Goal: Task Accomplishment & Management: Complete application form

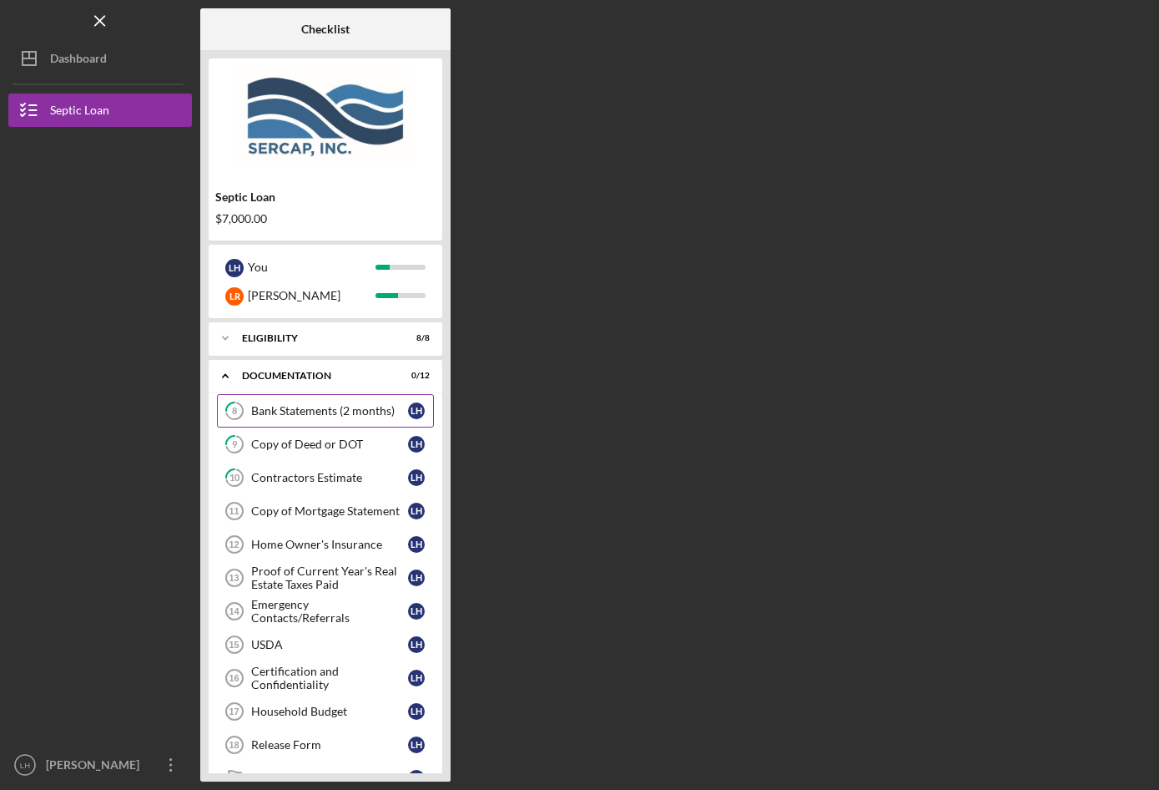
click at [287, 412] on div "Bank Statements (2 months)" at bounding box center [329, 410] width 157 height 13
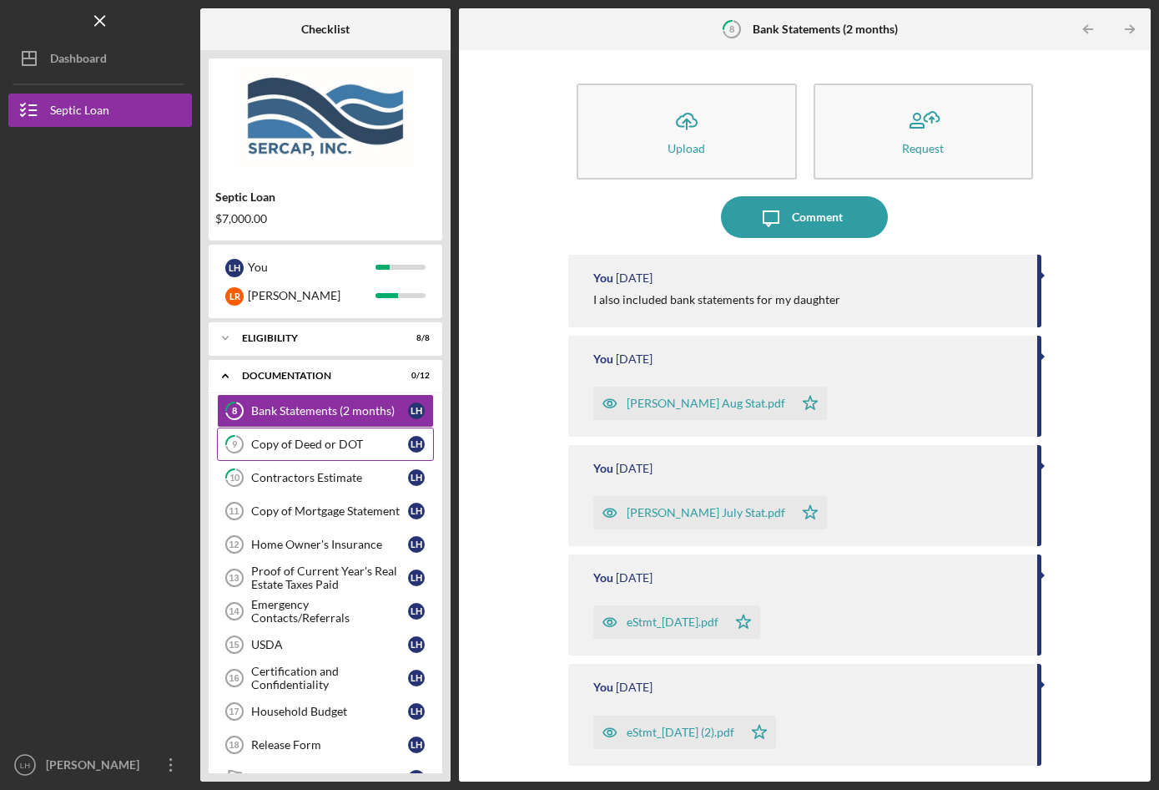
click at [312, 442] on div "Copy of Deed or DOT" at bounding box center [329, 443] width 157 height 13
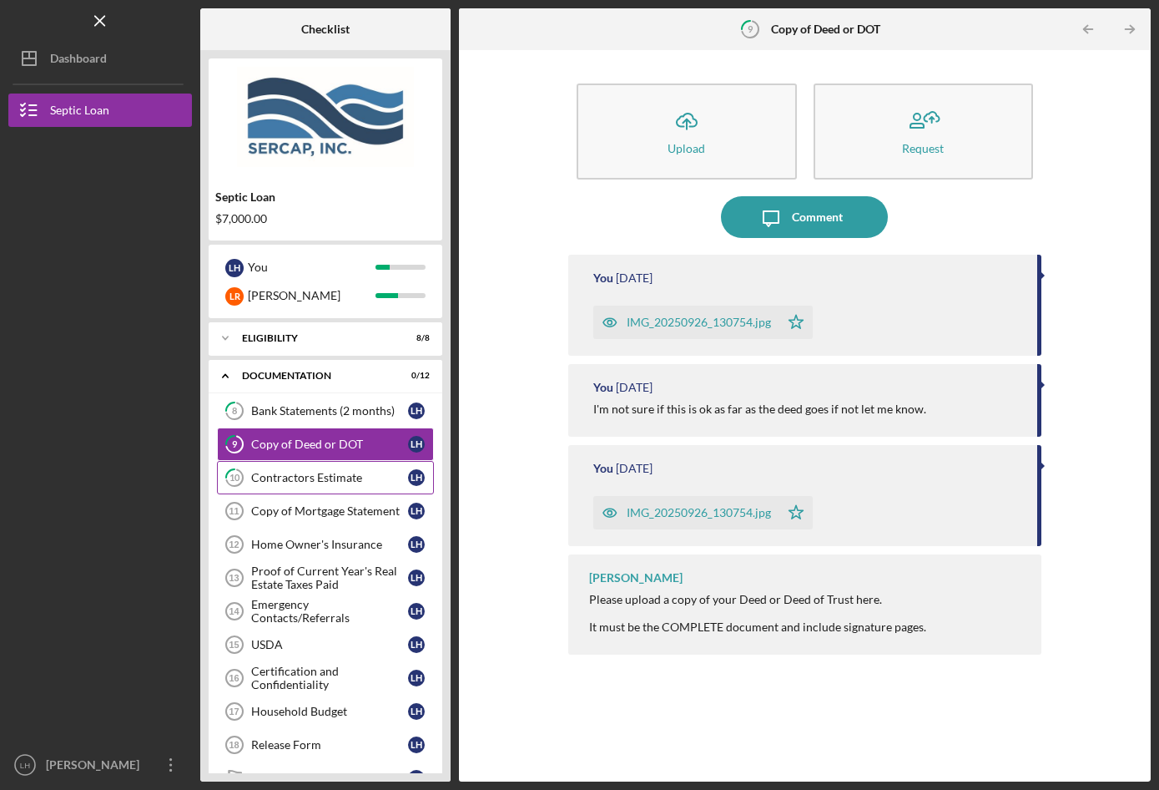
click at [306, 472] on div "Contractors Estimate" at bounding box center [329, 477] width 157 height 13
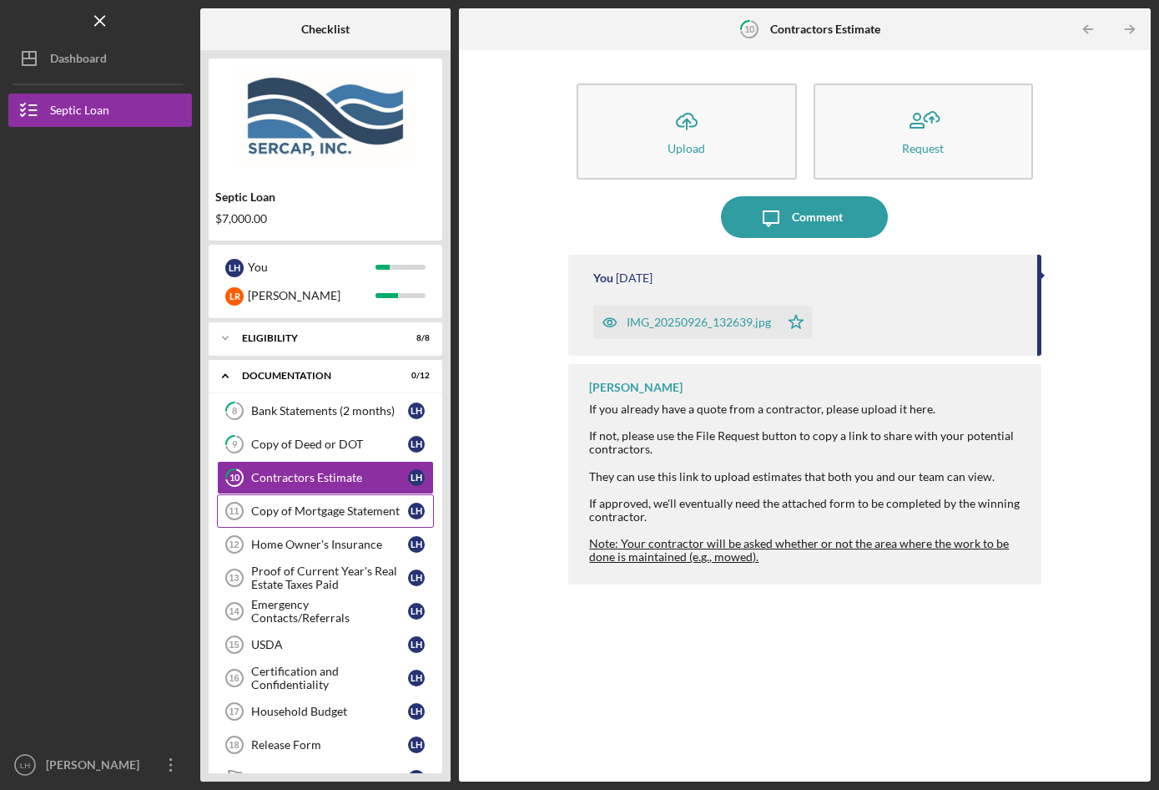
click at [303, 511] on div "Copy of Mortgage Statement" at bounding box center [329, 510] width 157 height 13
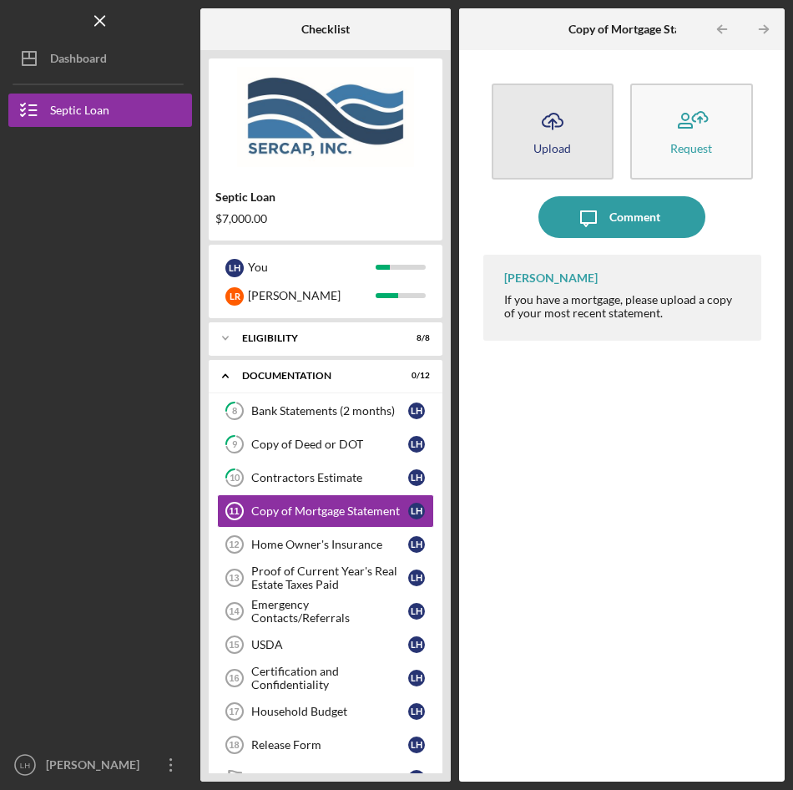
click at [566, 126] on icon "Icon/Upload" at bounding box center [553, 121] width 42 height 42
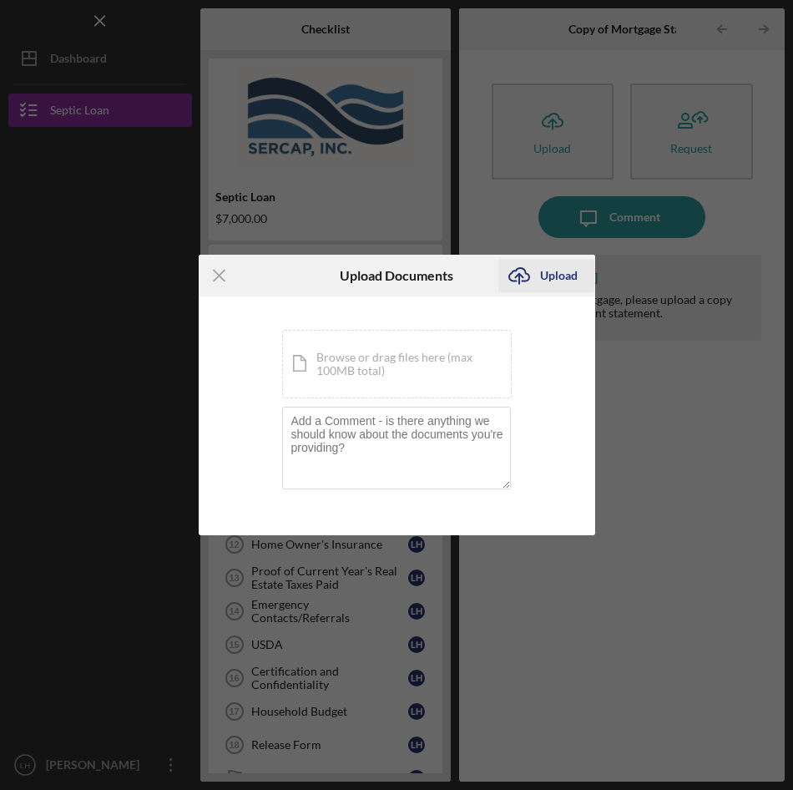
click at [553, 270] on div "Upload" at bounding box center [559, 275] width 38 height 33
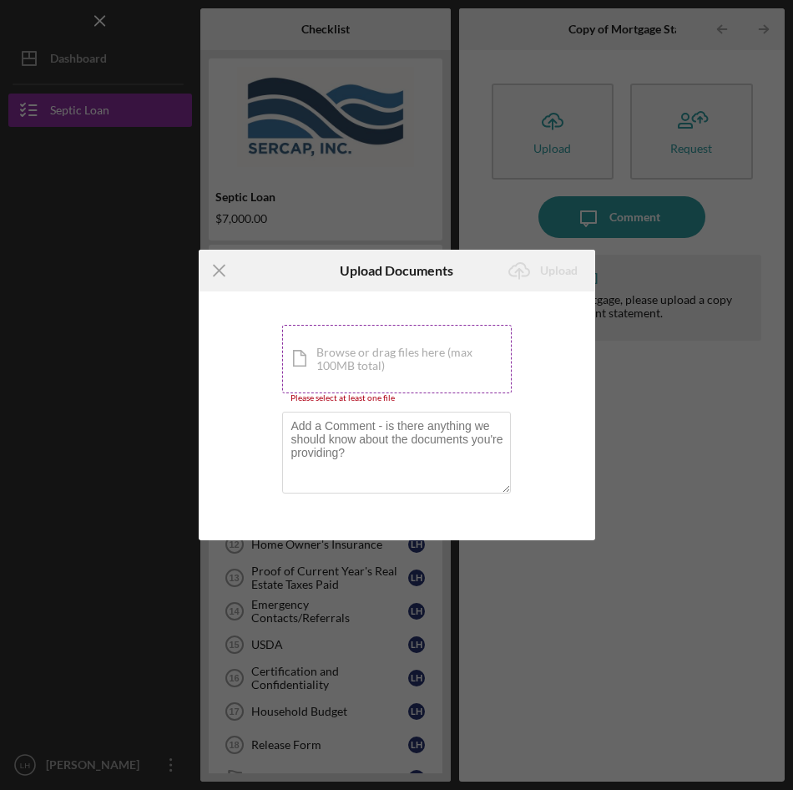
click at [381, 354] on div "Icon/Document Browse or drag files here (max 100MB total) Tap to choose files o…" at bounding box center [397, 359] width 230 height 68
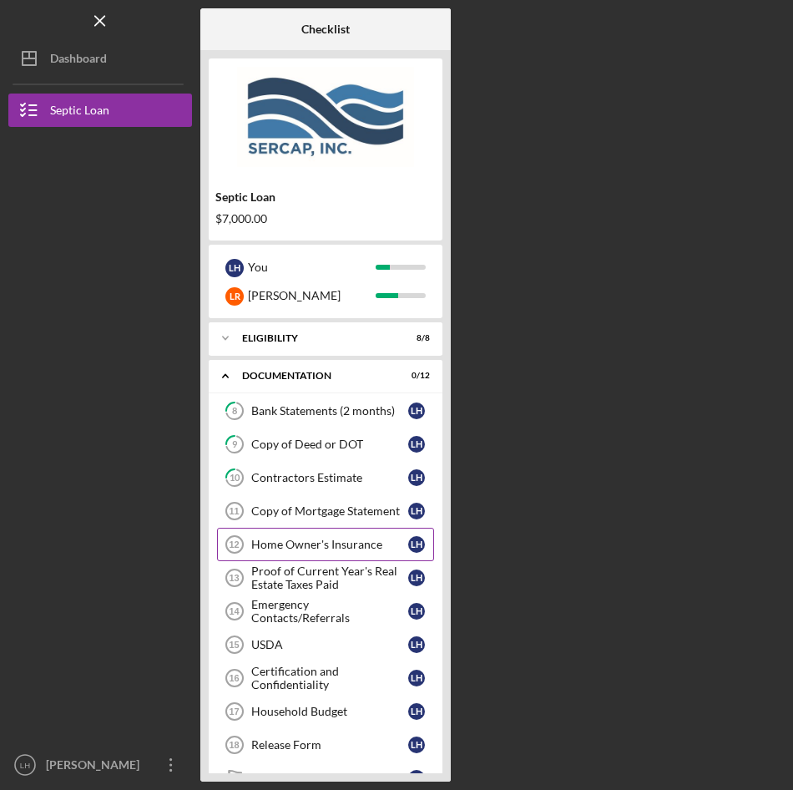
click at [339, 543] on div "Home Owner's Insurance" at bounding box center [329, 544] width 157 height 13
click at [287, 543] on div "Home Owner's Insurance" at bounding box center [329, 544] width 157 height 13
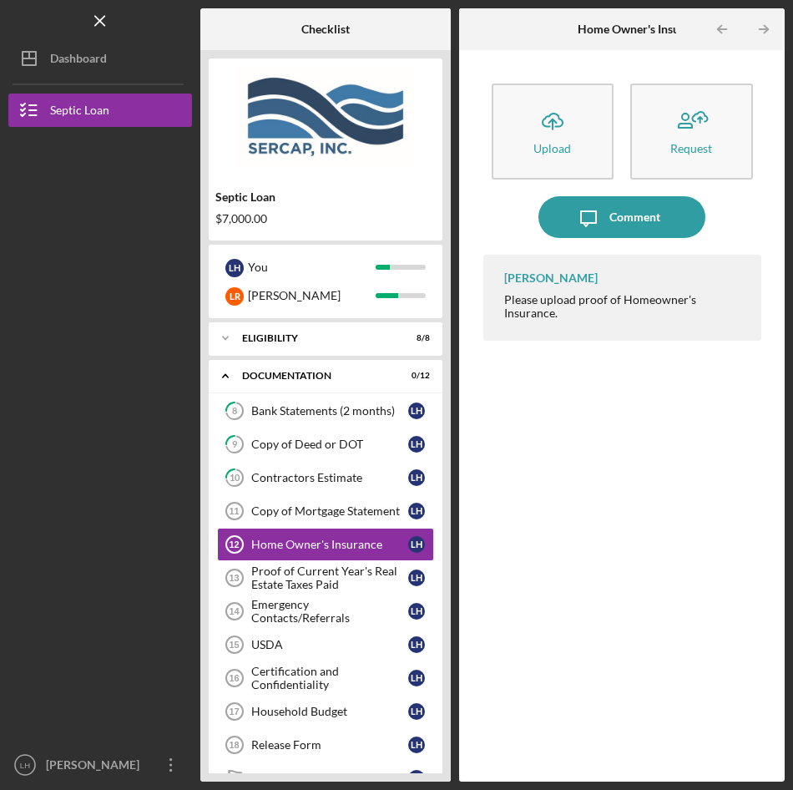
drag, startPoint x: 184, startPoint y: 506, endPoint x: -382, endPoint y: 517, distance: 566.9
click at [0, 517] on html "Icon/Menu Home Owner's Insurance 12 Home Owner's Insurance Checklist Septic Loa…" at bounding box center [396, 395] width 793 height 790
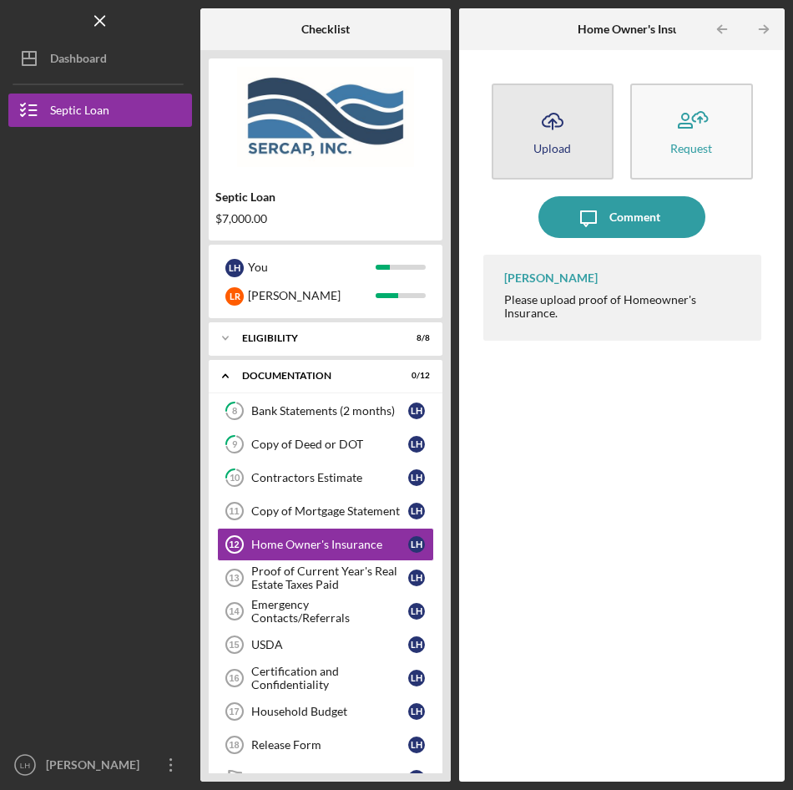
click at [548, 119] on icon "Icon/Upload" at bounding box center [553, 121] width 42 height 42
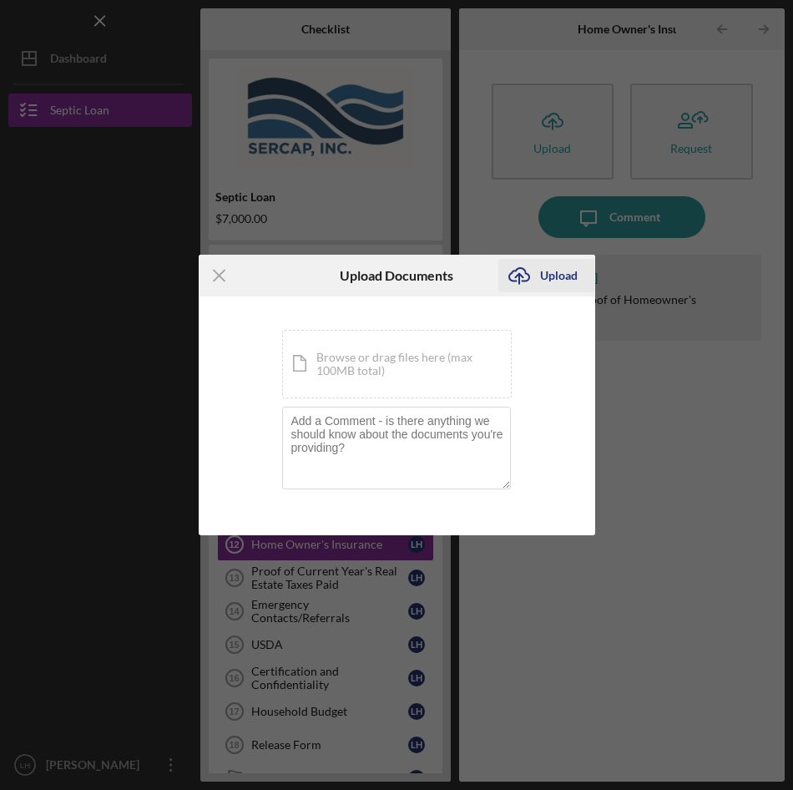
click at [569, 274] on div "Upload" at bounding box center [559, 275] width 38 height 33
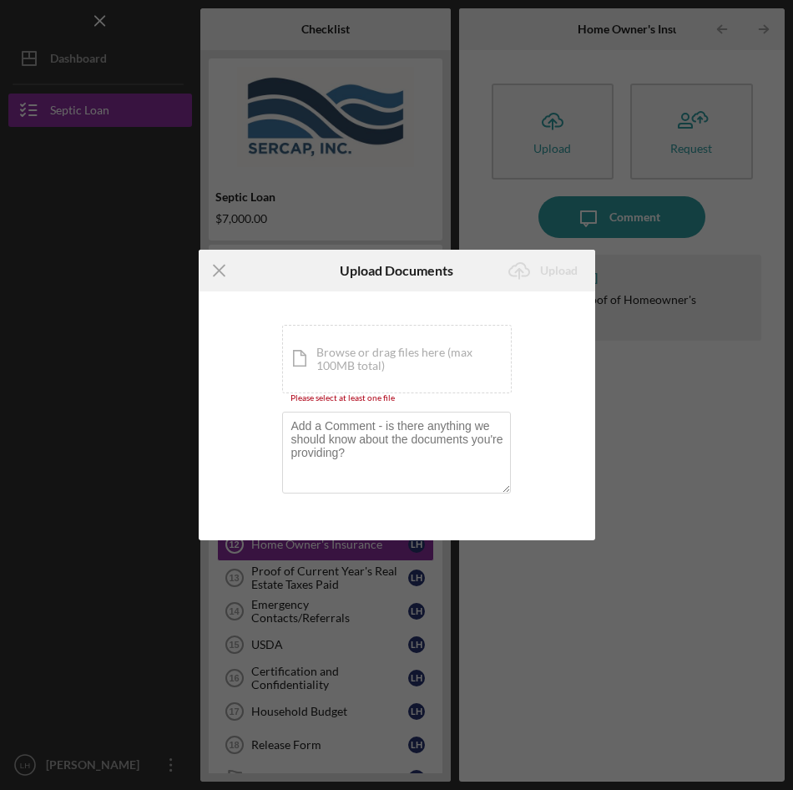
click at [351, 351] on div "Icon/Document Browse or drag files here (max 100MB total) Tap to choose files o…" at bounding box center [397, 359] width 230 height 68
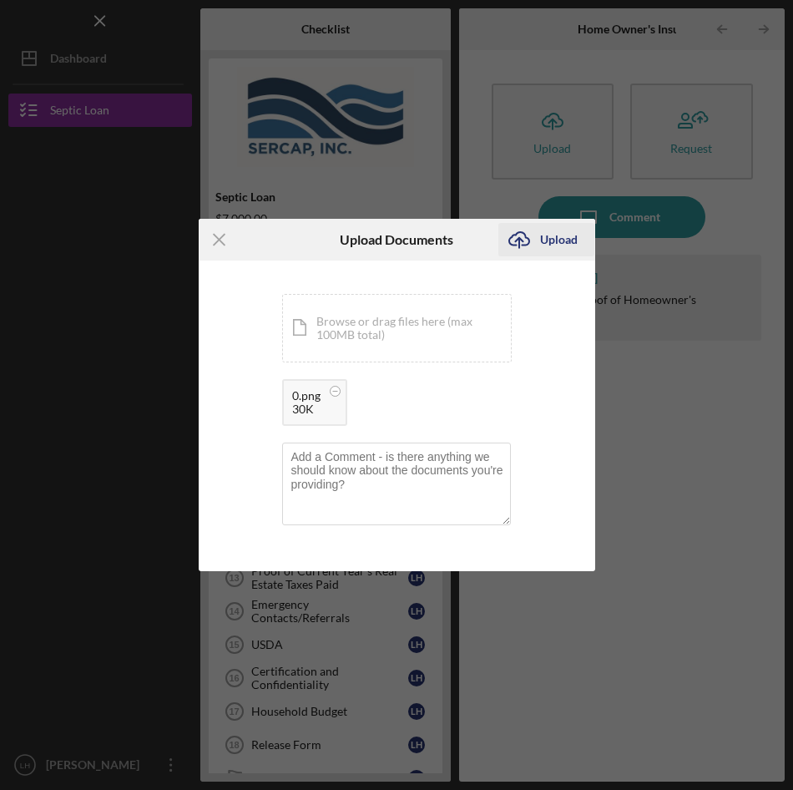
click at [548, 239] on div "Upload" at bounding box center [559, 239] width 38 height 33
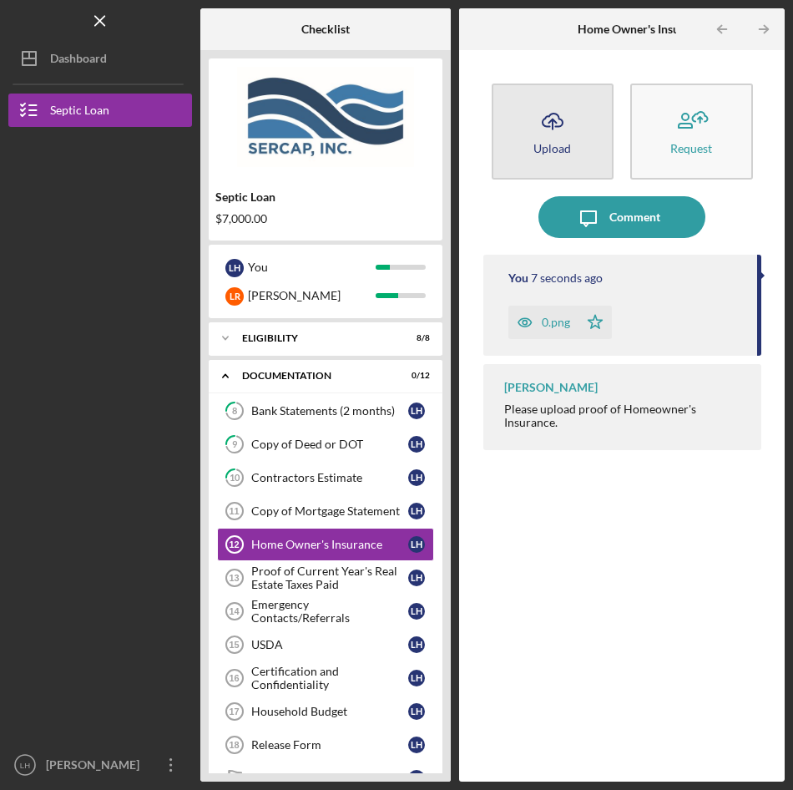
click at [522, 125] on button "Icon/Upload Upload" at bounding box center [553, 131] width 123 height 96
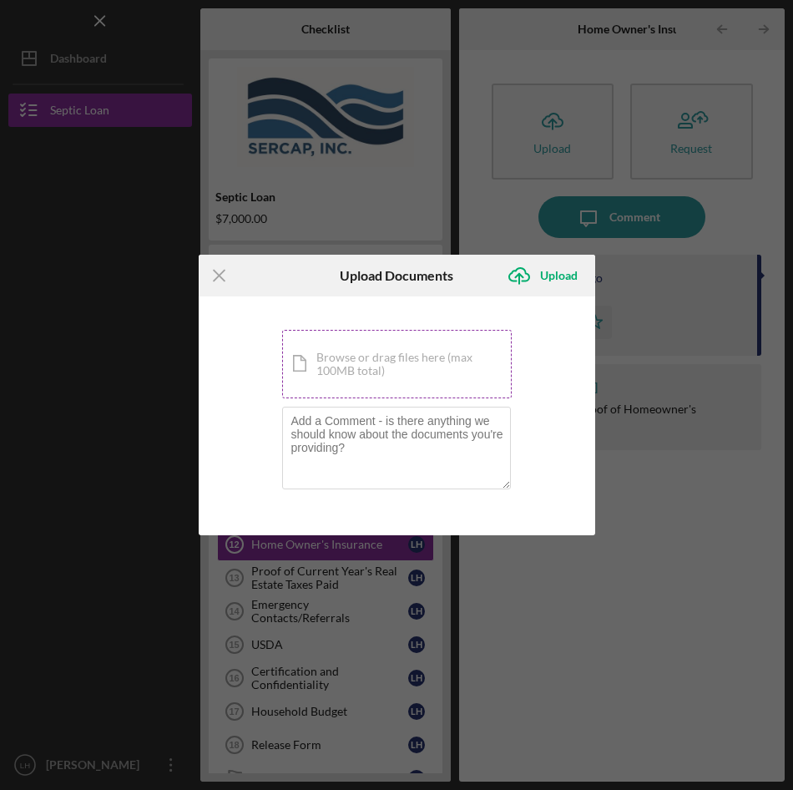
click at [457, 359] on div "Icon/Document Browse or drag files here (max 100MB total) Tap to choose files o…" at bounding box center [397, 364] width 230 height 68
click at [402, 358] on div "Icon/Document Browse or drag files here (max 100MB total) Tap to choose files o…" at bounding box center [397, 364] width 230 height 68
click at [440, 373] on div "Icon/Document Browse or drag files here (max 100MB total) Tap to choose files o…" at bounding box center [397, 364] width 230 height 68
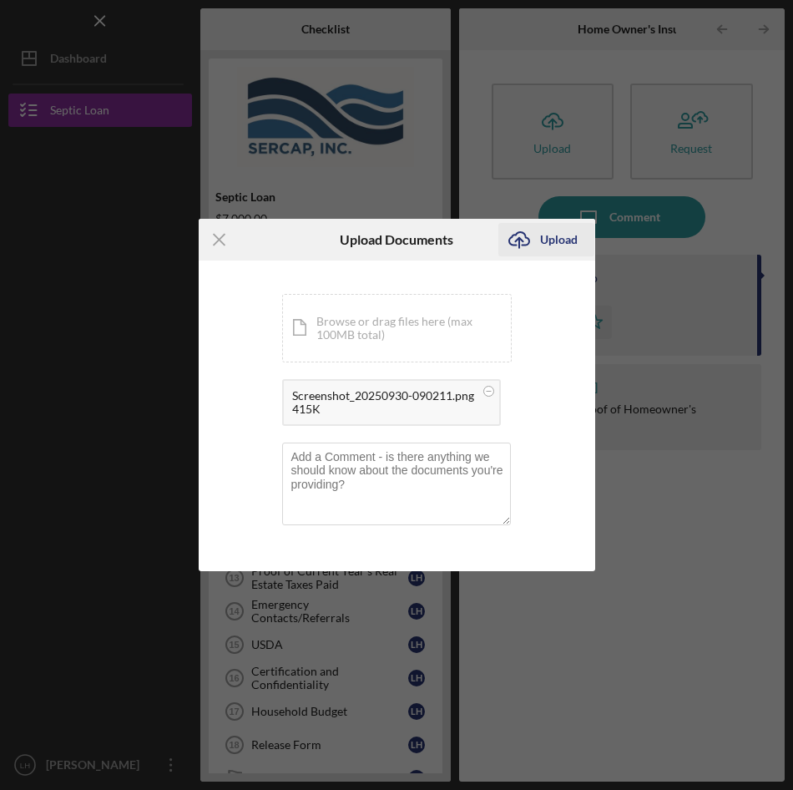
click at [556, 239] on div "Upload" at bounding box center [559, 239] width 38 height 33
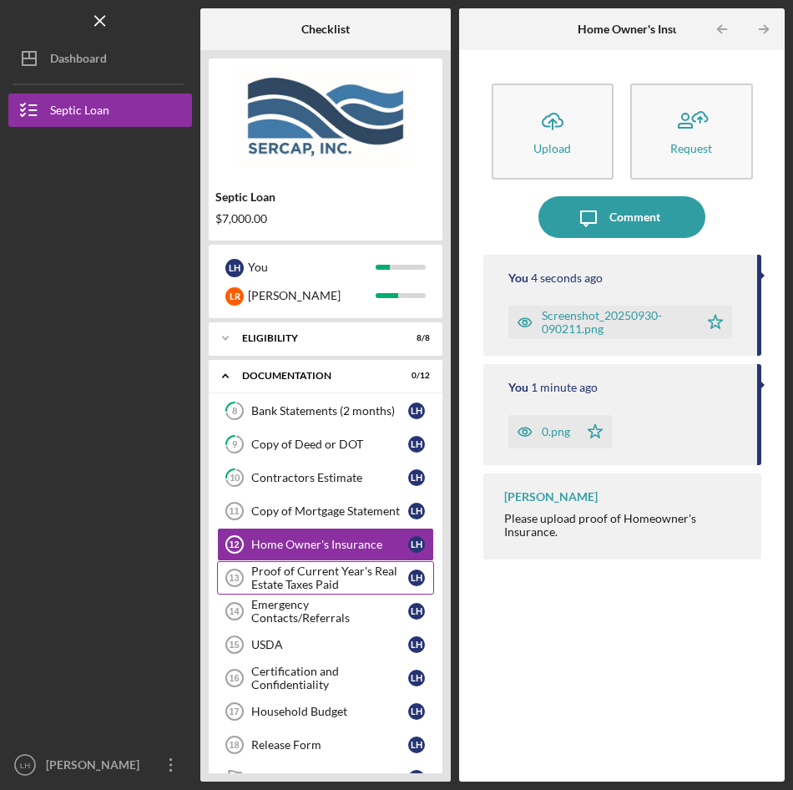
click at [343, 578] on div "Proof of Current Year's Real Estate Taxes Paid" at bounding box center [329, 577] width 157 height 27
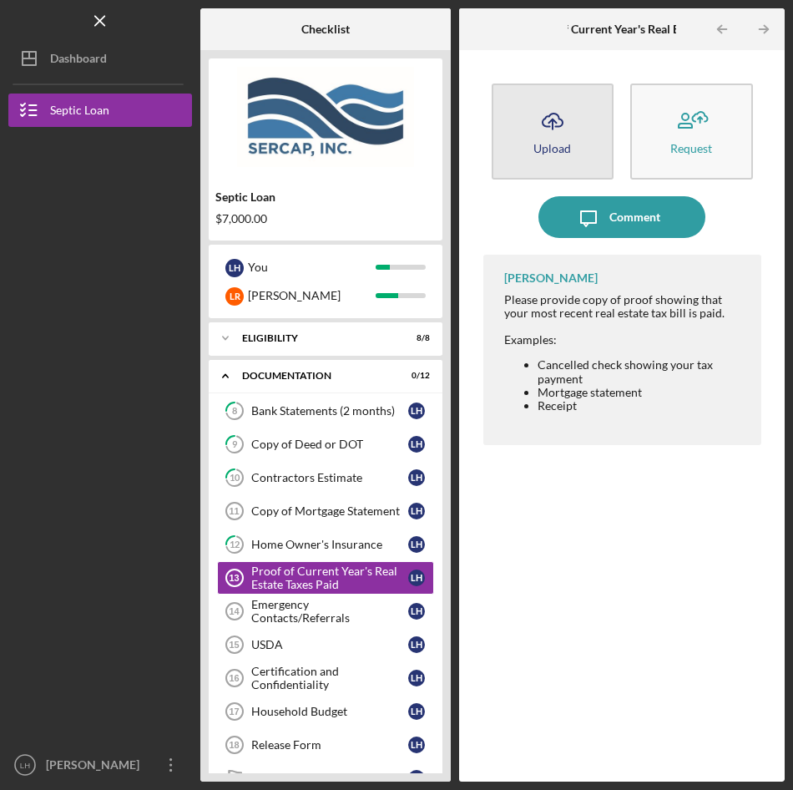
click at [548, 135] on icon "Icon/Upload" at bounding box center [553, 121] width 42 height 42
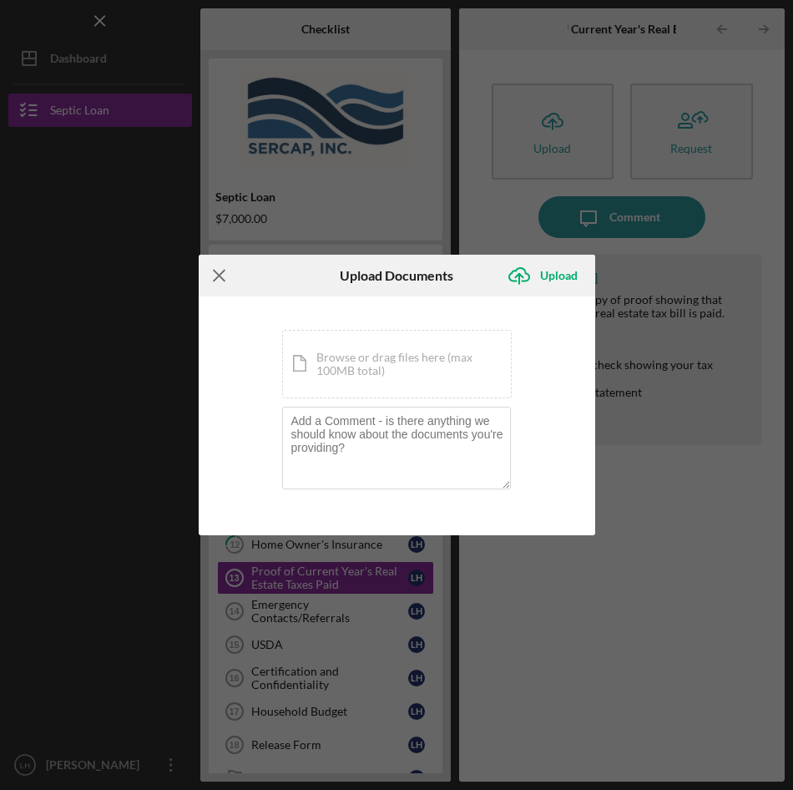
click at [213, 276] on icon "Icon/Menu Close" at bounding box center [220, 276] width 42 height 42
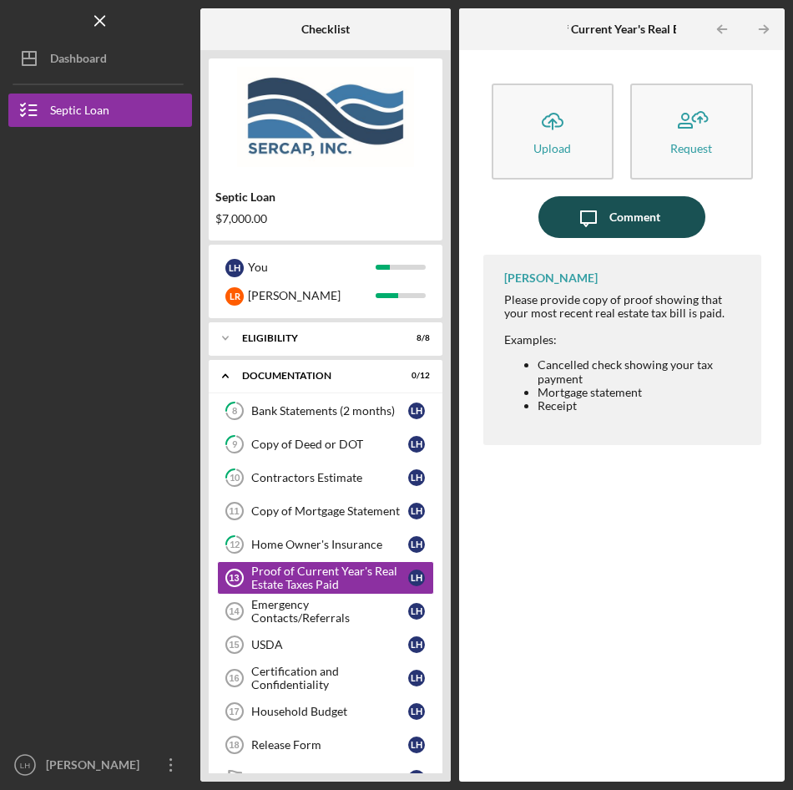
click at [612, 212] on div "Comment" at bounding box center [634, 217] width 51 height 42
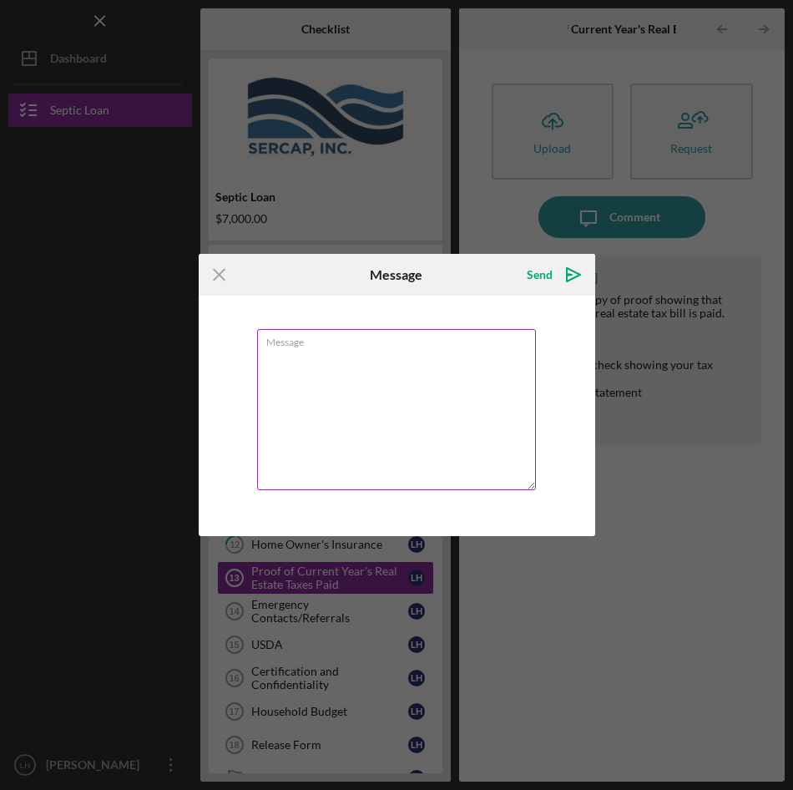
click at [302, 359] on textarea "Message" at bounding box center [396, 409] width 279 height 161
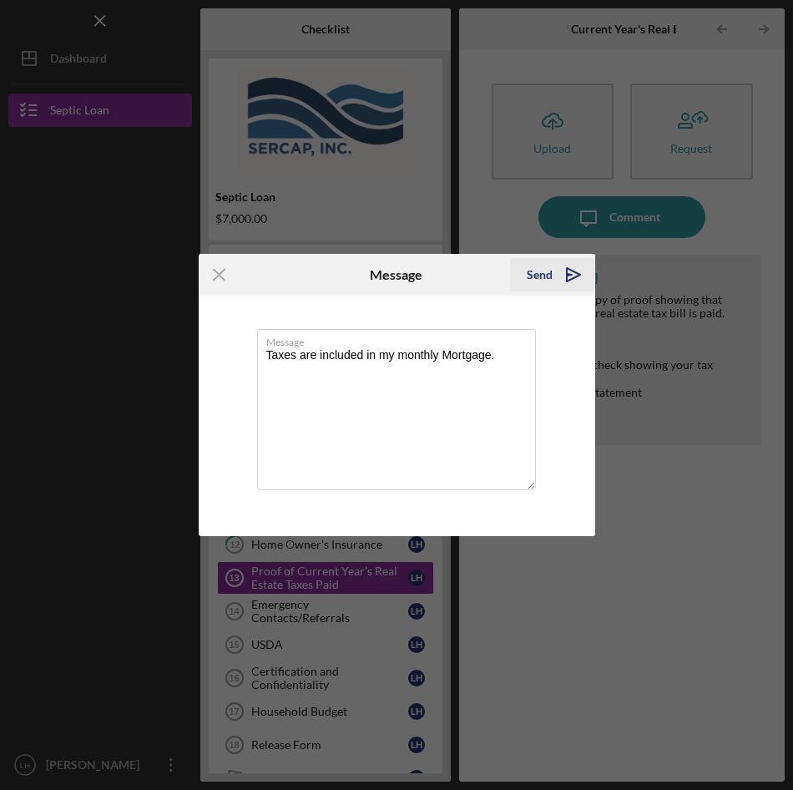
type textarea "Taxes are included in my monthly Mortgage."
click at [572, 271] on icon "Icon/icon-invite-send" at bounding box center [574, 275] width 42 height 42
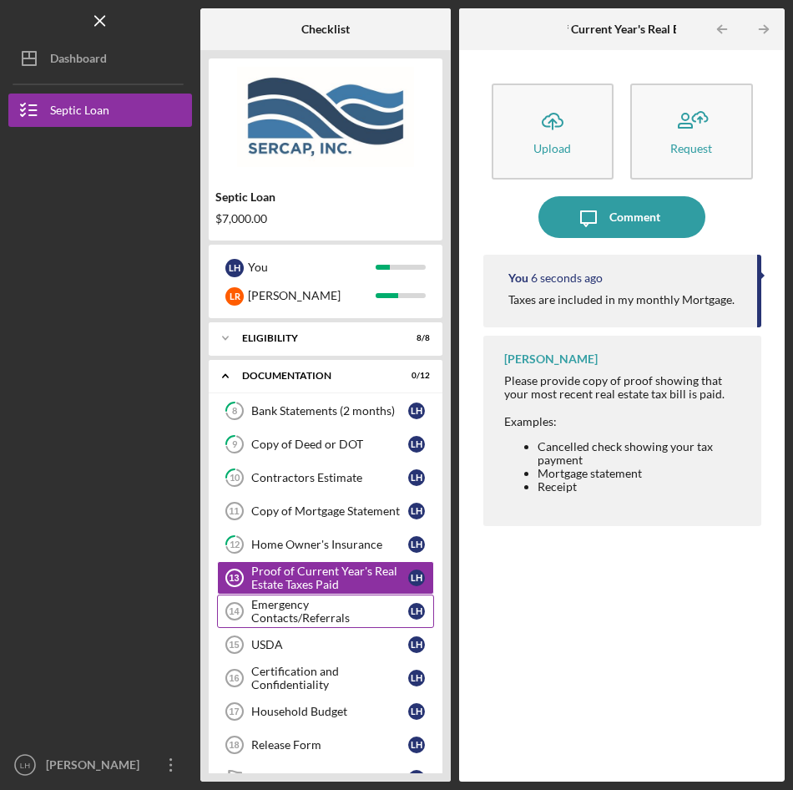
click at [340, 608] on div "Emergency Contacts/Referrals" at bounding box center [329, 611] width 157 height 27
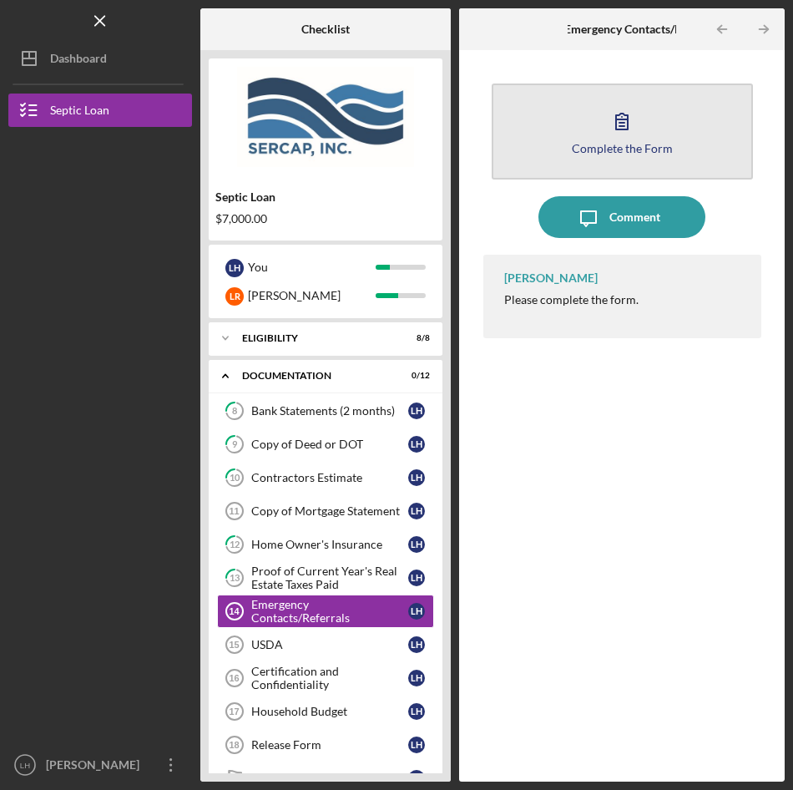
click at [609, 130] on icon "button" at bounding box center [622, 121] width 42 height 42
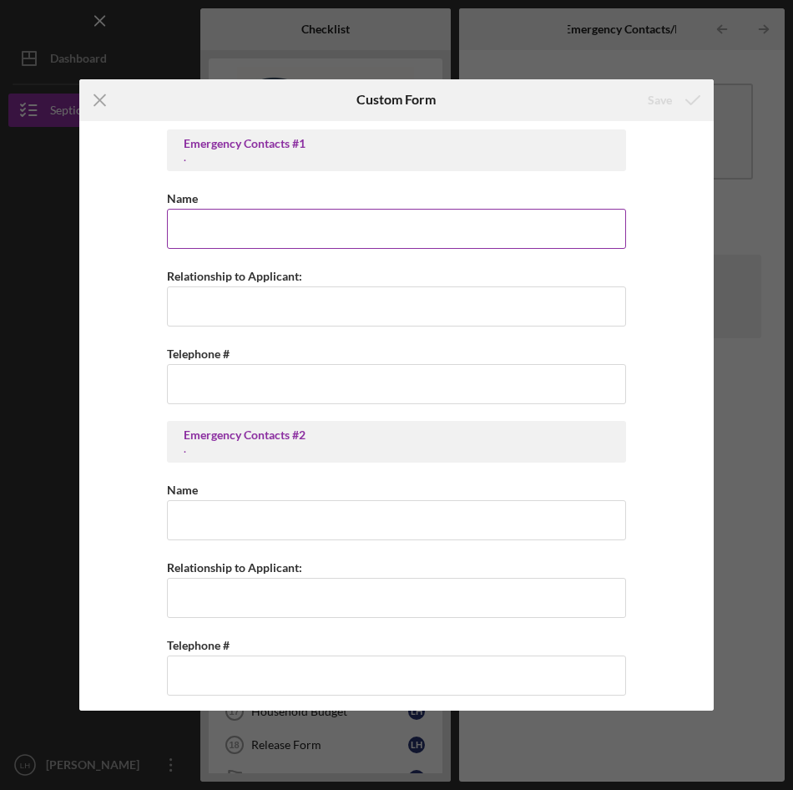
click at [210, 230] on input "Name" at bounding box center [396, 229] width 459 height 40
type input "[PERSON_NAME]"
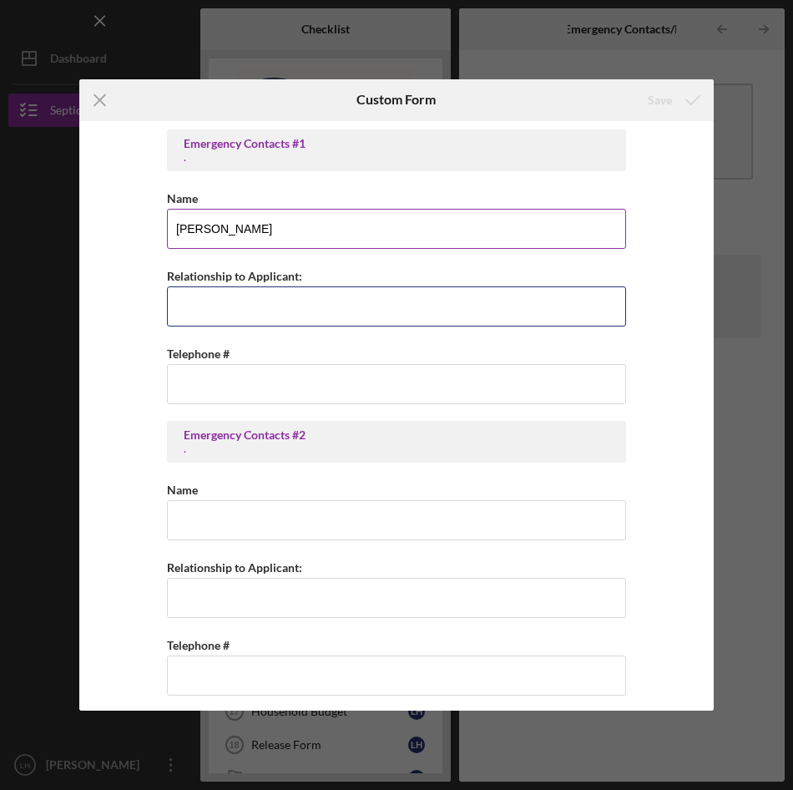
type input "Son"
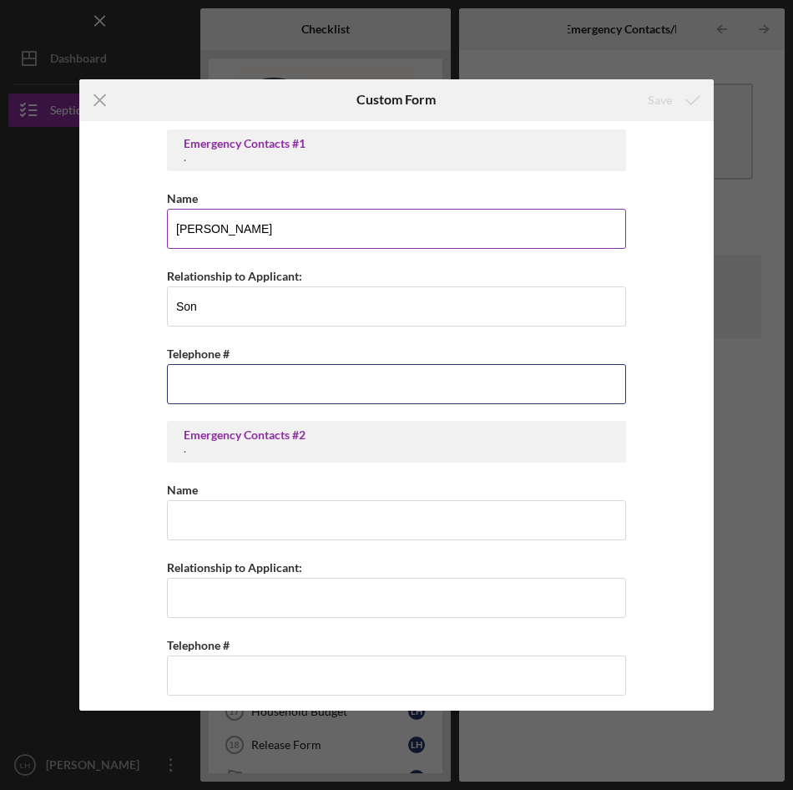
type input "[PHONE_NUMBER]"
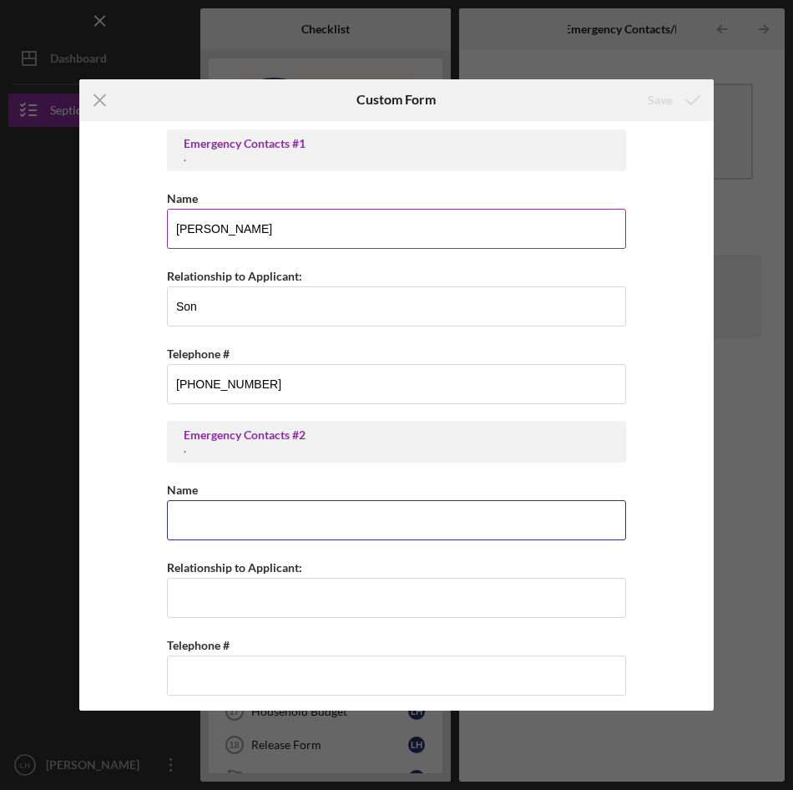
type input "[PERSON_NAME]"
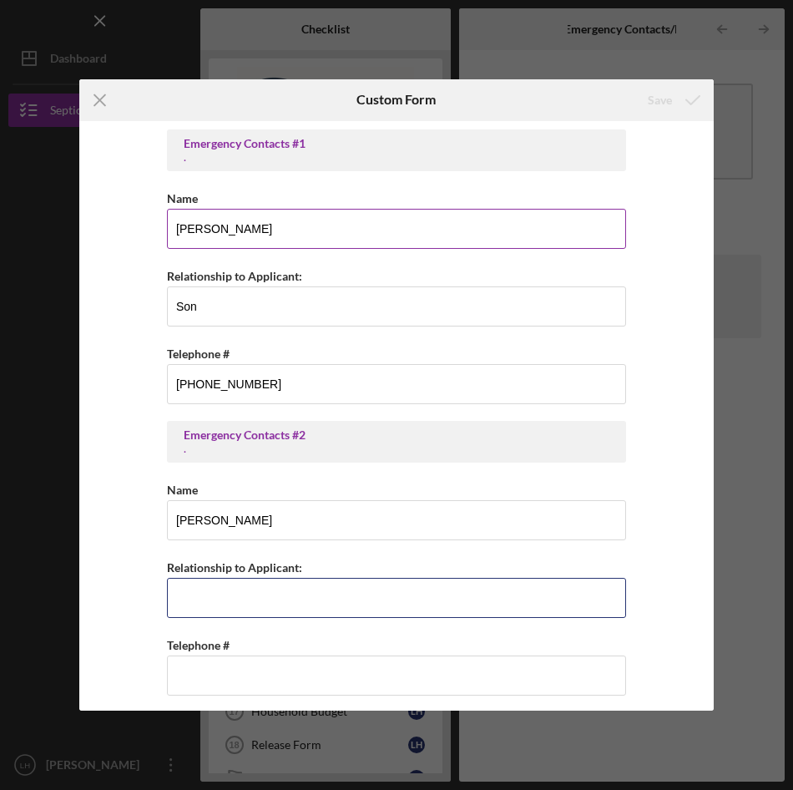
type input "Son"
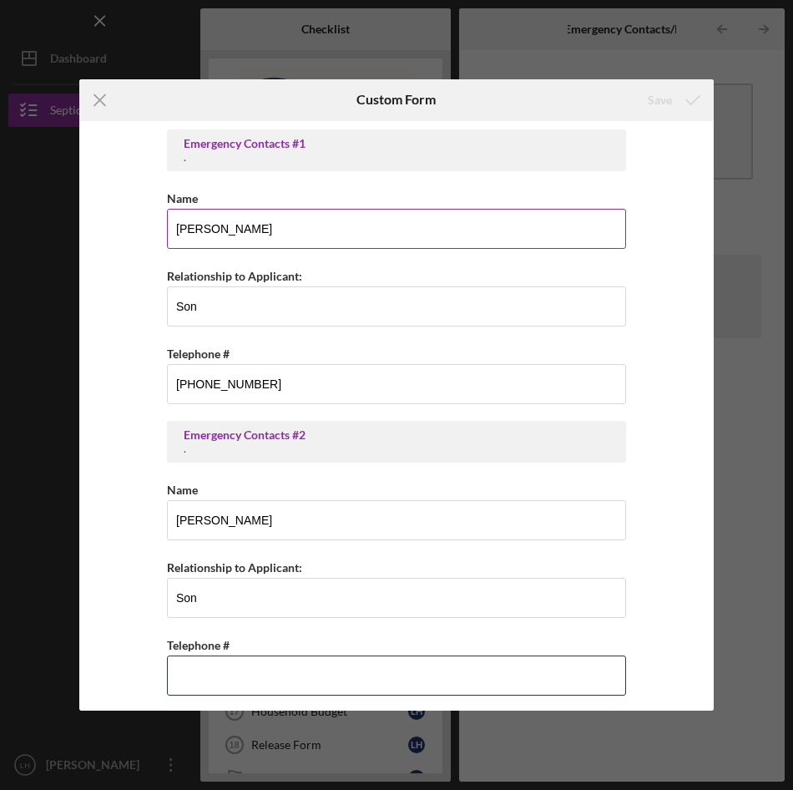
type input "[PHONE_NUMBER]"
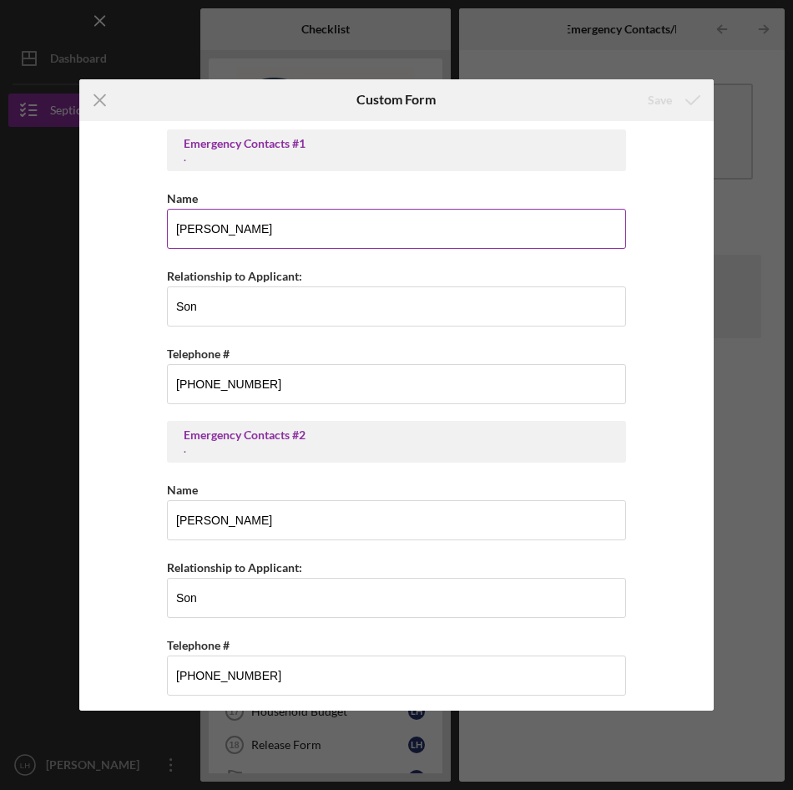
type input "[PERSON_NAME]"
type input "Friend"
type input "[PHONE_NUMBER]"
type input "[PERSON_NAME]"
type input "Friend"
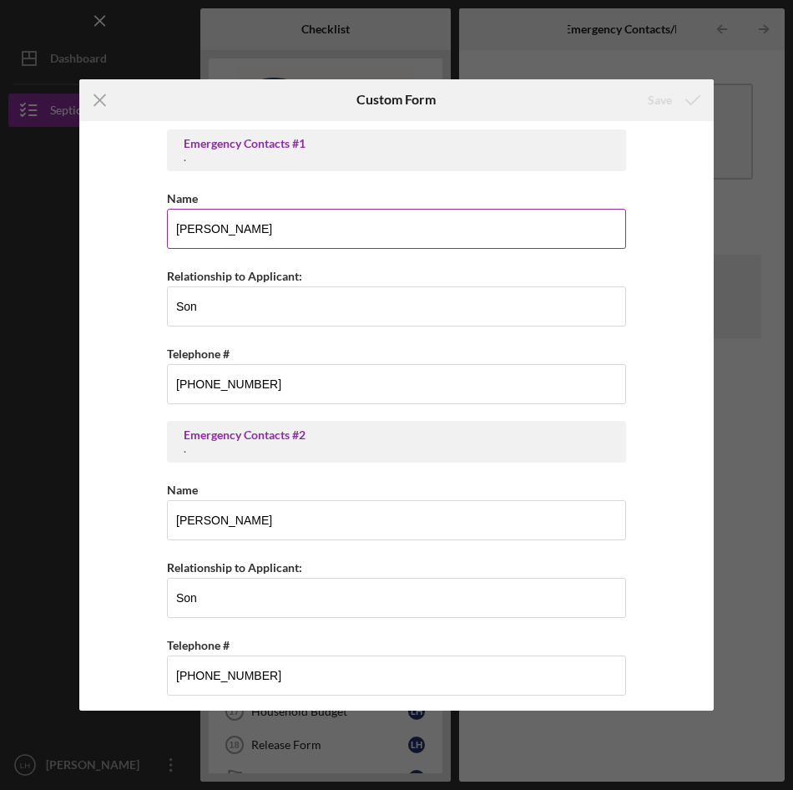
type input "[PHONE_NUMBER]"
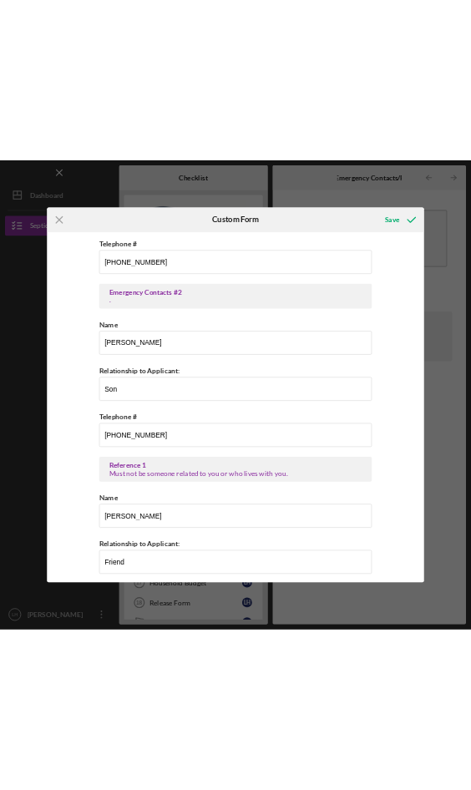
scroll to position [164, 0]
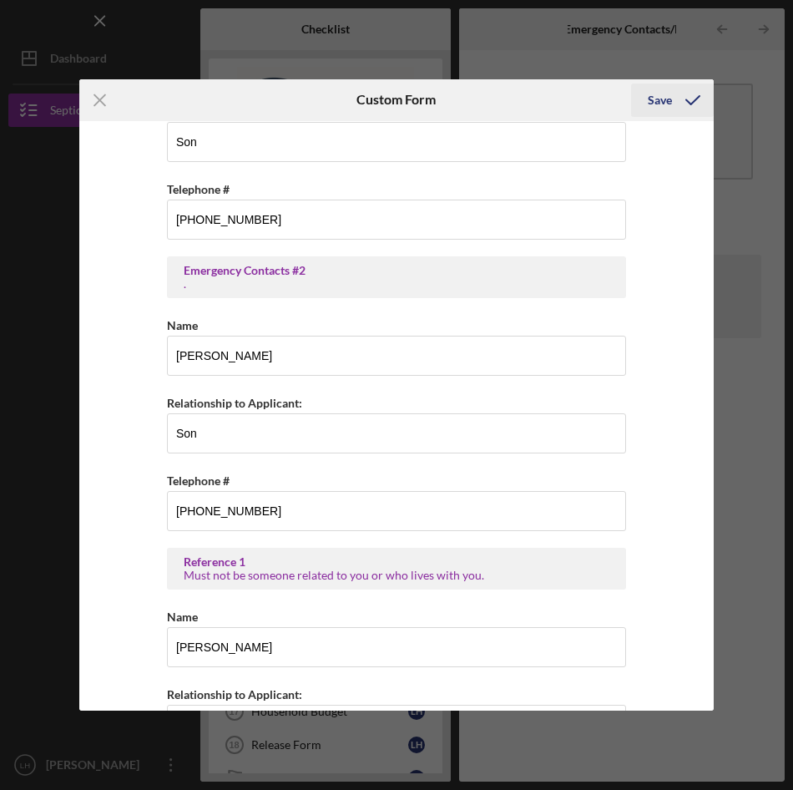
click at [659, 102] on div "Save" at bounding box center [660, 99] width 24 height 33
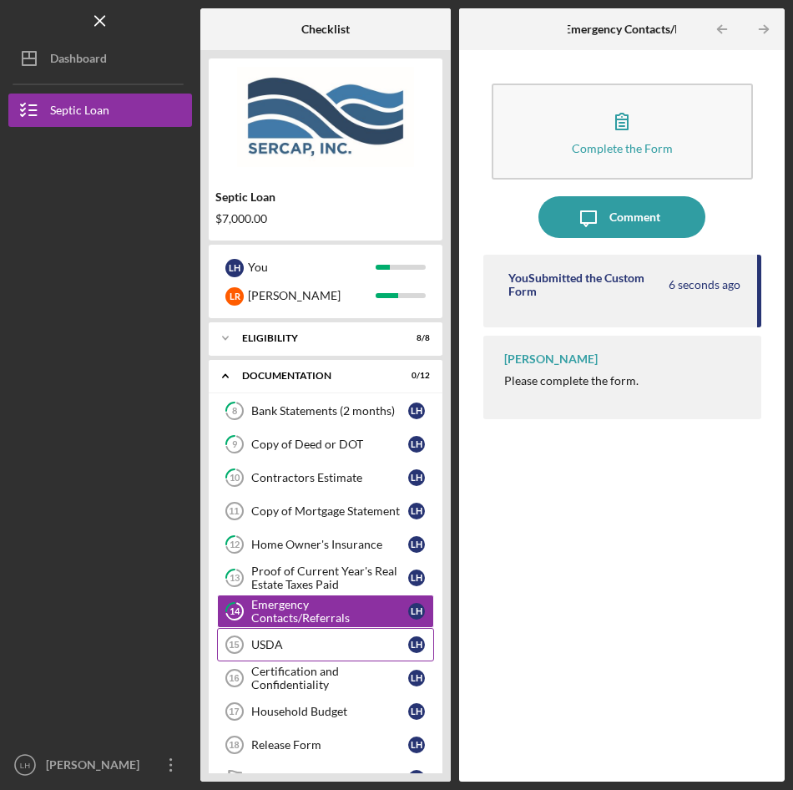
click at [271, 642] on div "USDA" at bounding box center [329, 644] width 157 height 13
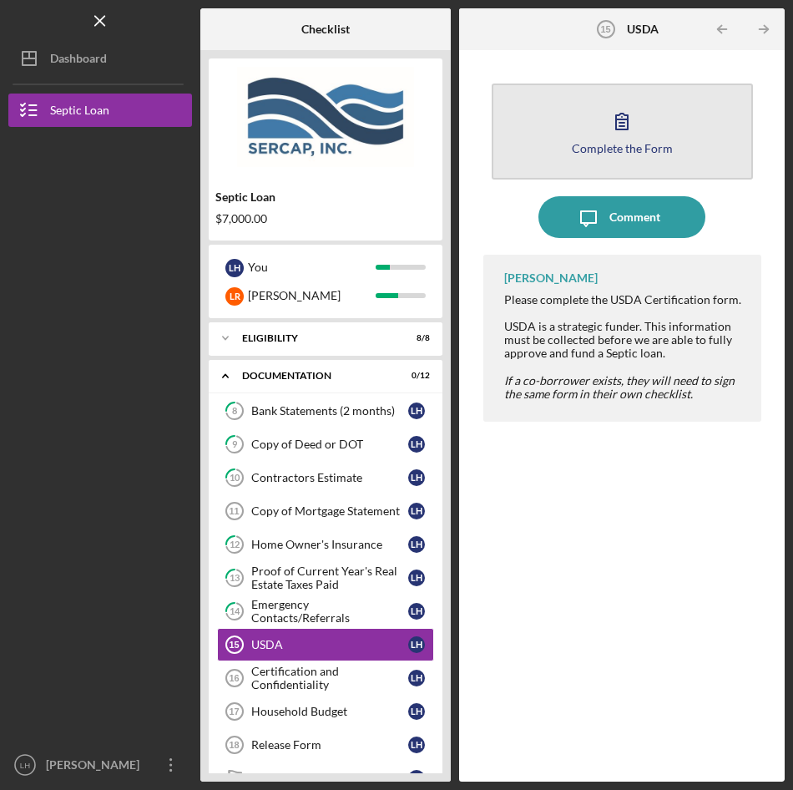
click at [622, 114] on icon "button" at bounding box center [622, 121] width 42 height 42
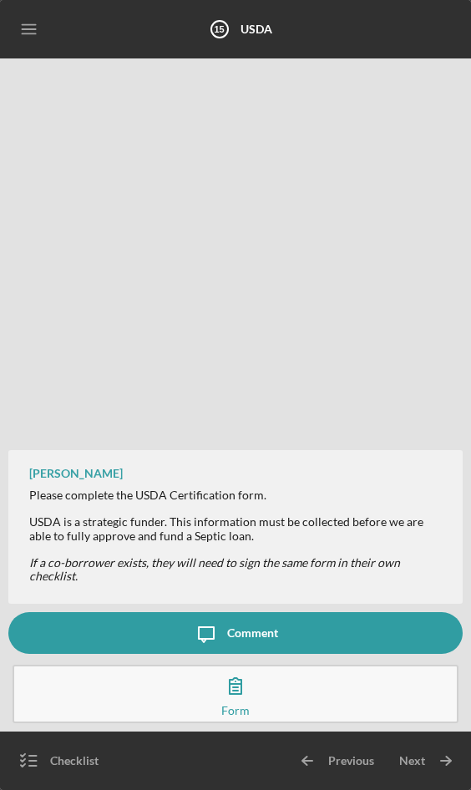
click at [226, 691] on icon "button" at bounding box center [236, 685] width 42 height 42
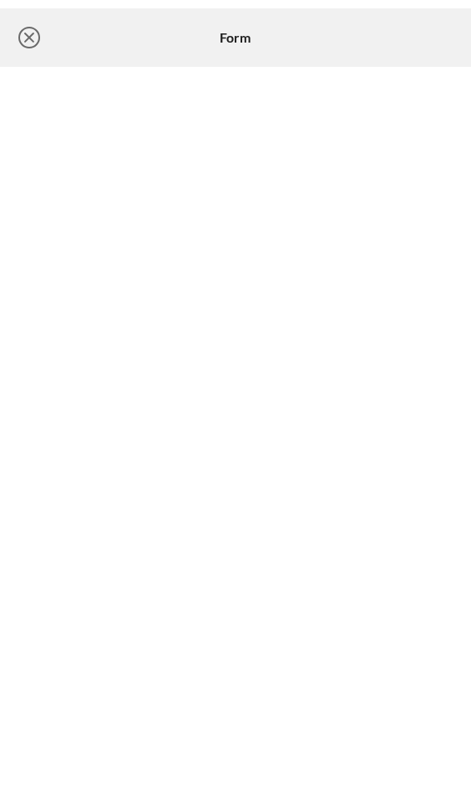
click at [31, 32] on icon "Icon/Close" at bounding box center [29, 38] width 42 height 42
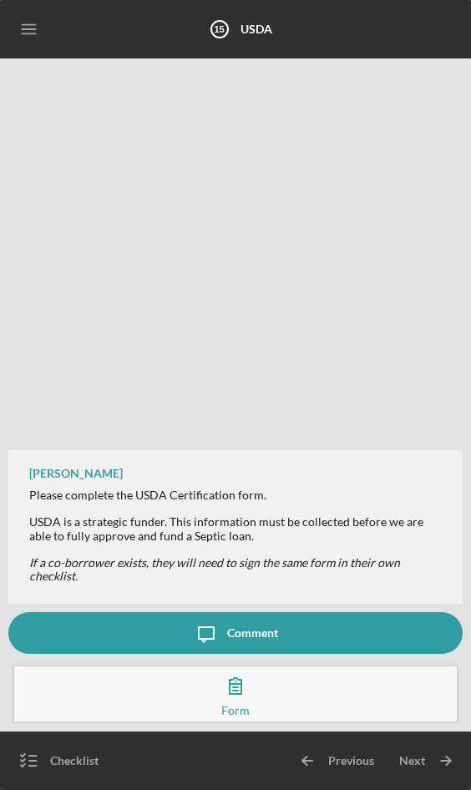
click at [81, 765] on div "Checklist" at bounding box center [74, 761] width 48 height 42
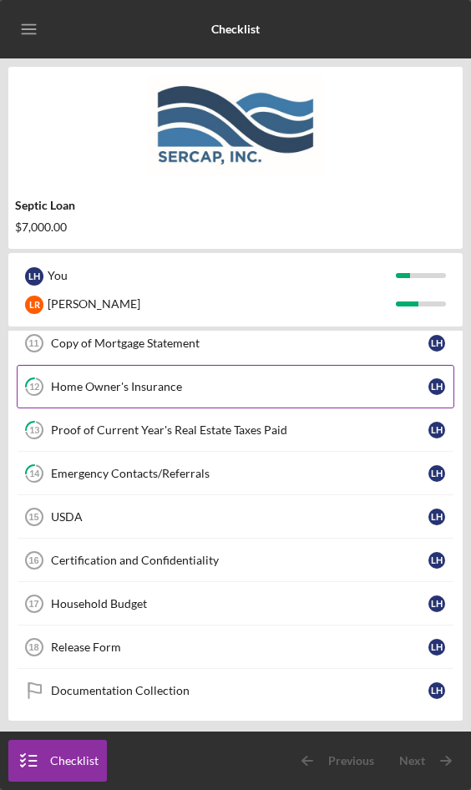
scroll to position [250, 0]
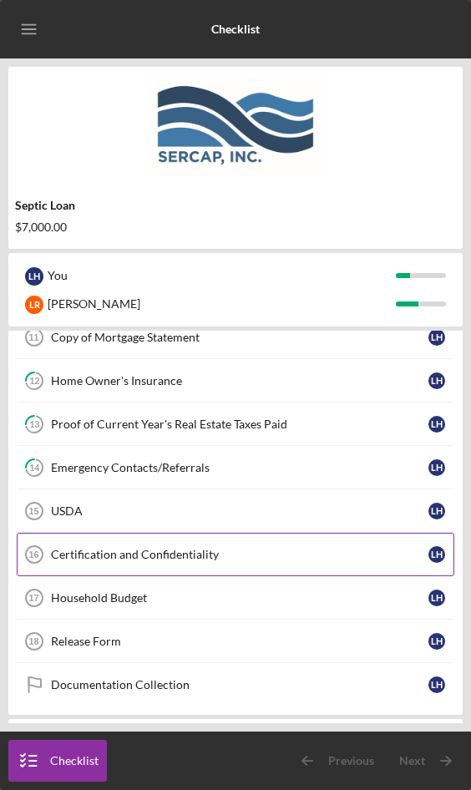
click at [210, 553] on div "Certification and Confidentiality" at bounding box center [239, 554] width 377 height 13
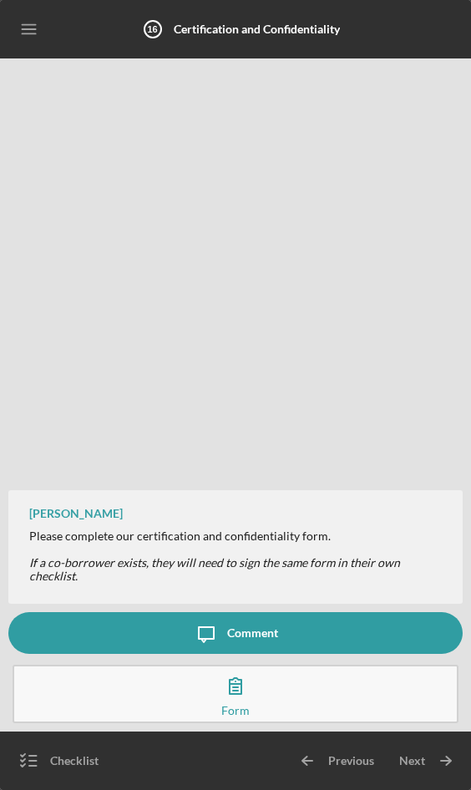
click at [235, 691] on icon "button" at bounding box center [236, 686] width 12 height 16
click at [23, 757] on icon "button" at bounding box center [29, 761] width 42 height 42
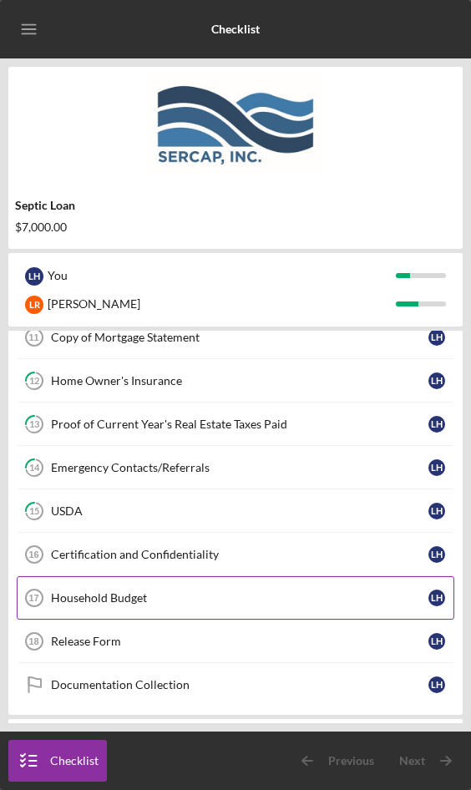
click at [145, 601] on div "Household Budget" at bounding box center [239, 597] width 377 height 13
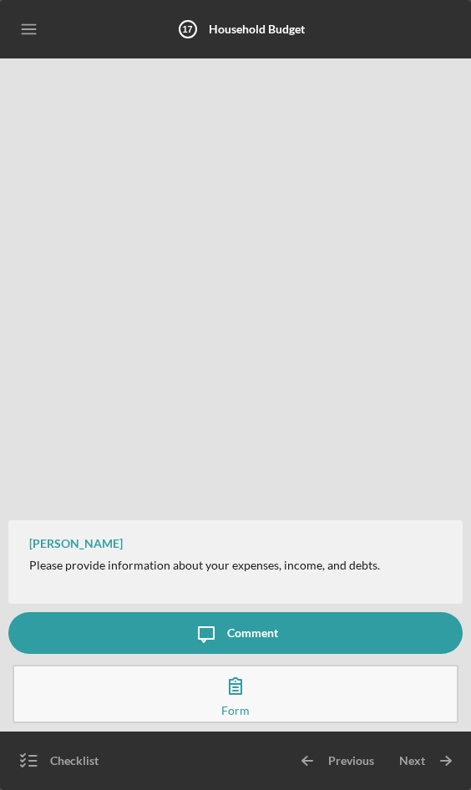
click at [228, 694] on icon "button" at bounding box center [236, 685] width 42 height 42
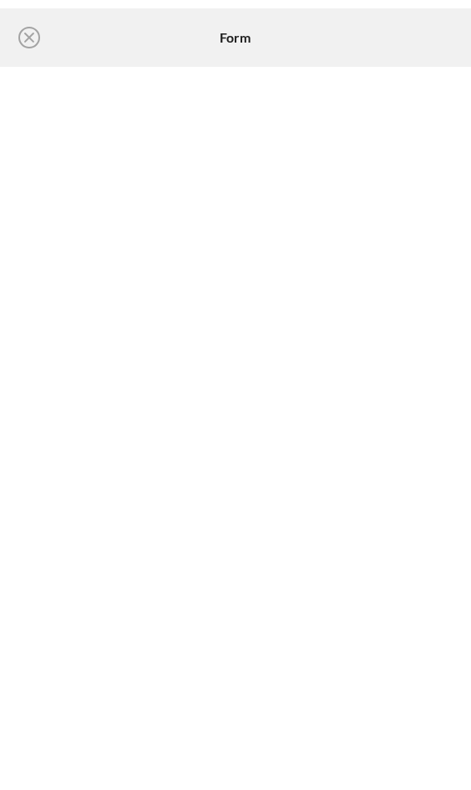
click at [466, 699] on div at bounding box center [235, 428] width 471 height 723
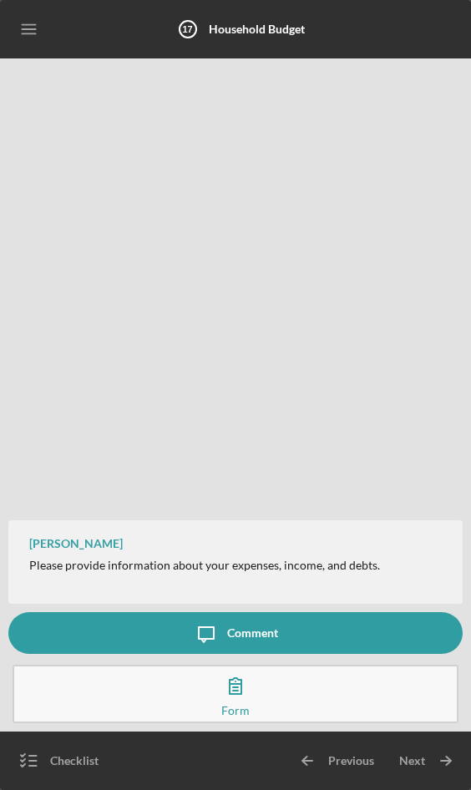
click at [232, 700] on icon "button" at bounding box center [236, 685] width 42 height 42
click at [228, 684] on icon "button" at bounding box center [236, 685] width 42 height 42
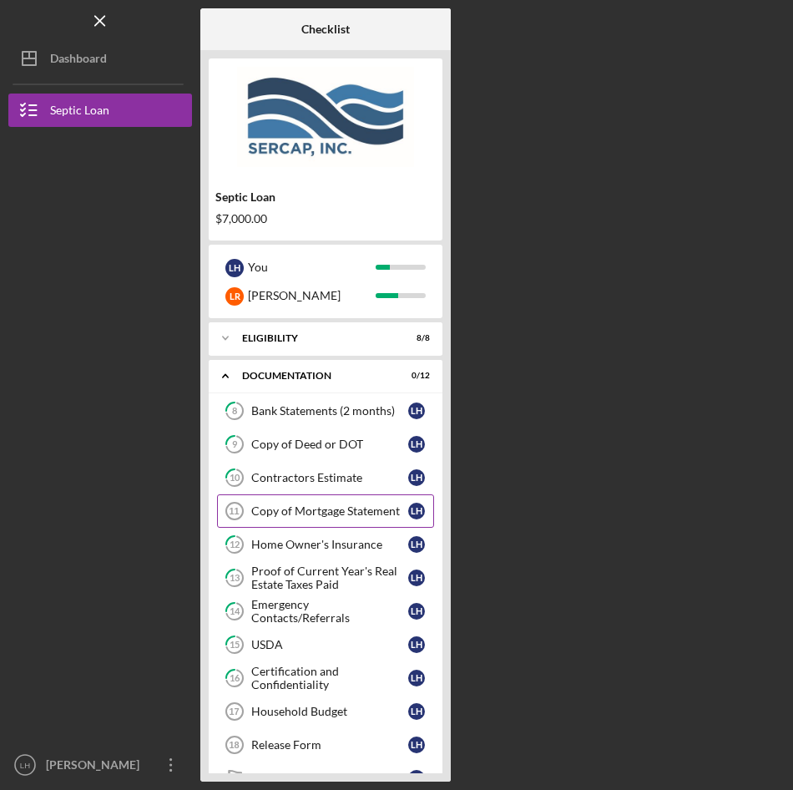
click at [324, 508] on div "Copy of Mortgage Statement" at bounding box center [329, 510] width 157 height 13
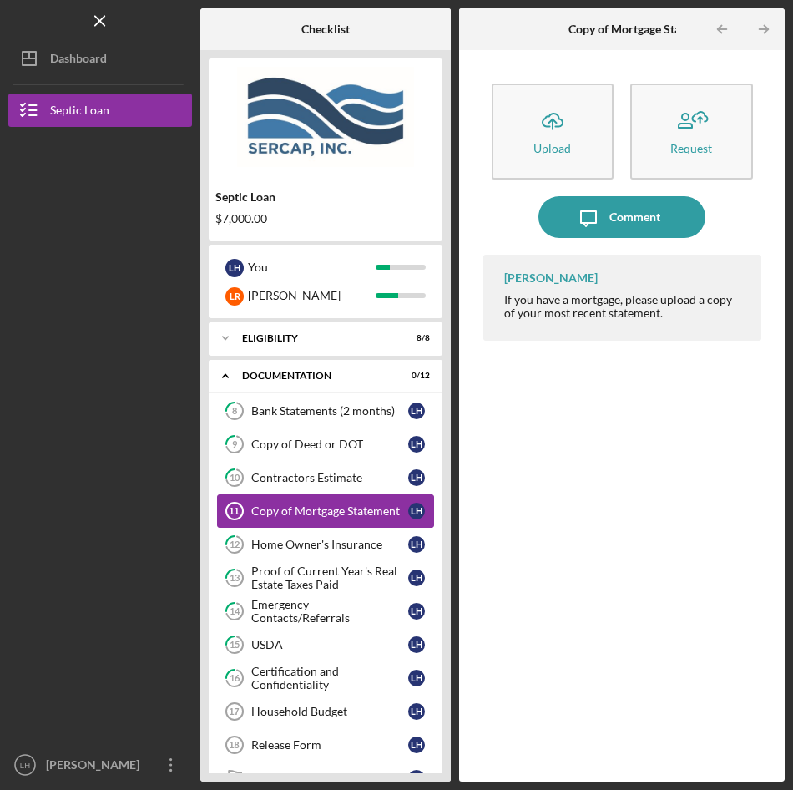
click at [273, 511] on div "Copy of Mortgage Statement" at bounding box center [329, 510] width 157 height 13
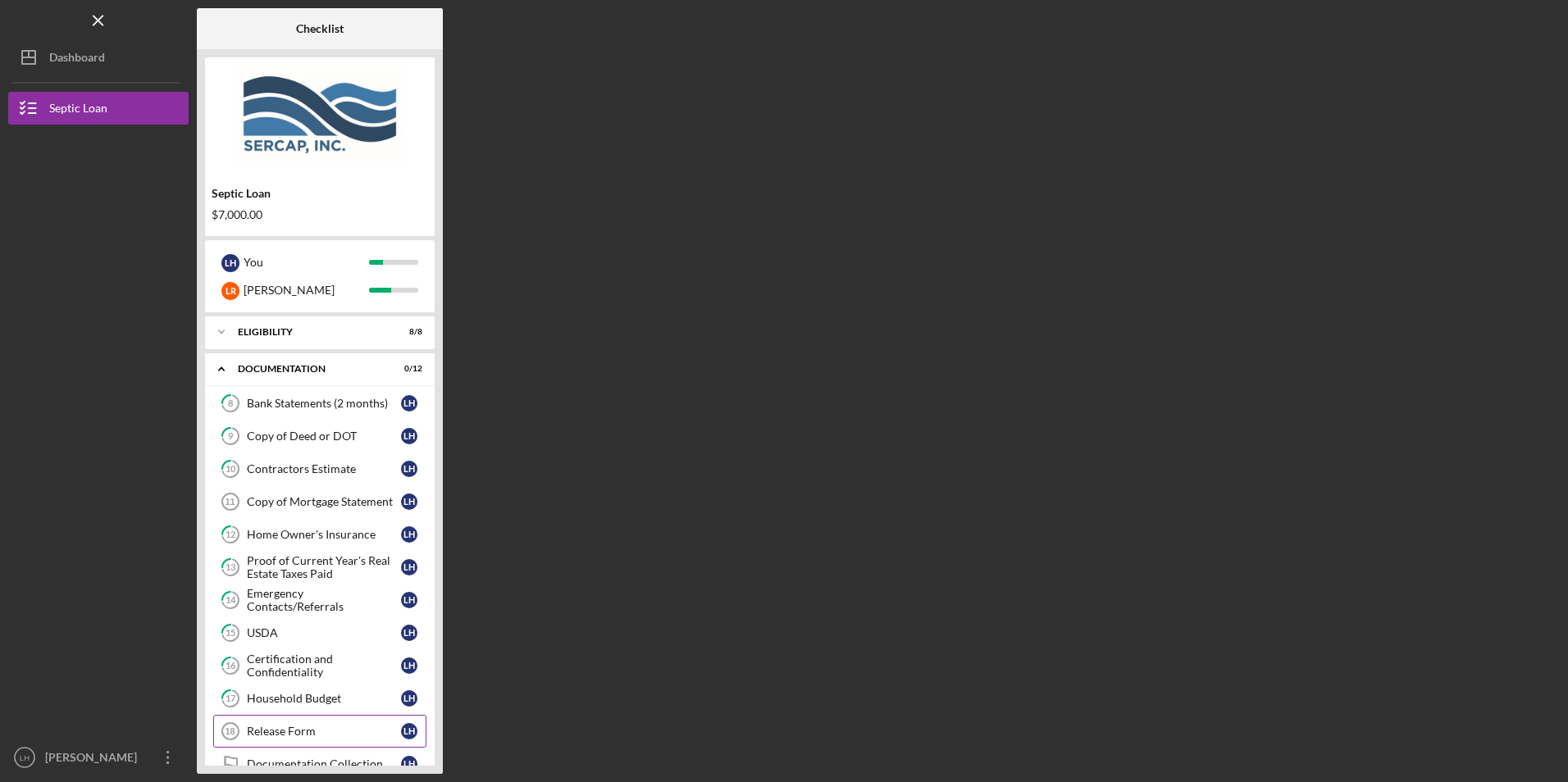
click at [282, 732] on div "Release Form" at bounding box center [323, 731] width 154 height 13
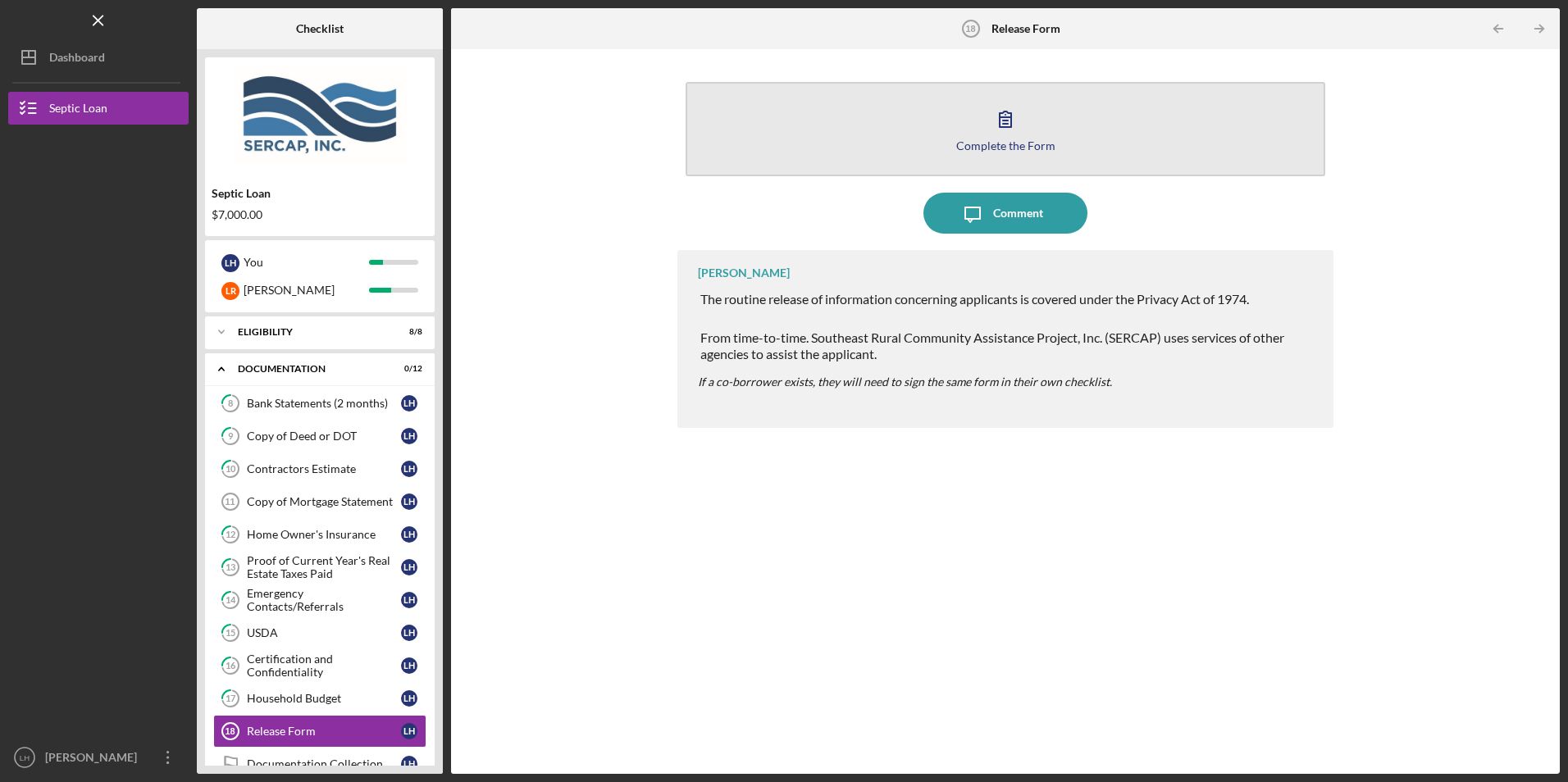
click at [1004, 117] on icon "button" at bounding box center [1006, 120] width 12 height 16
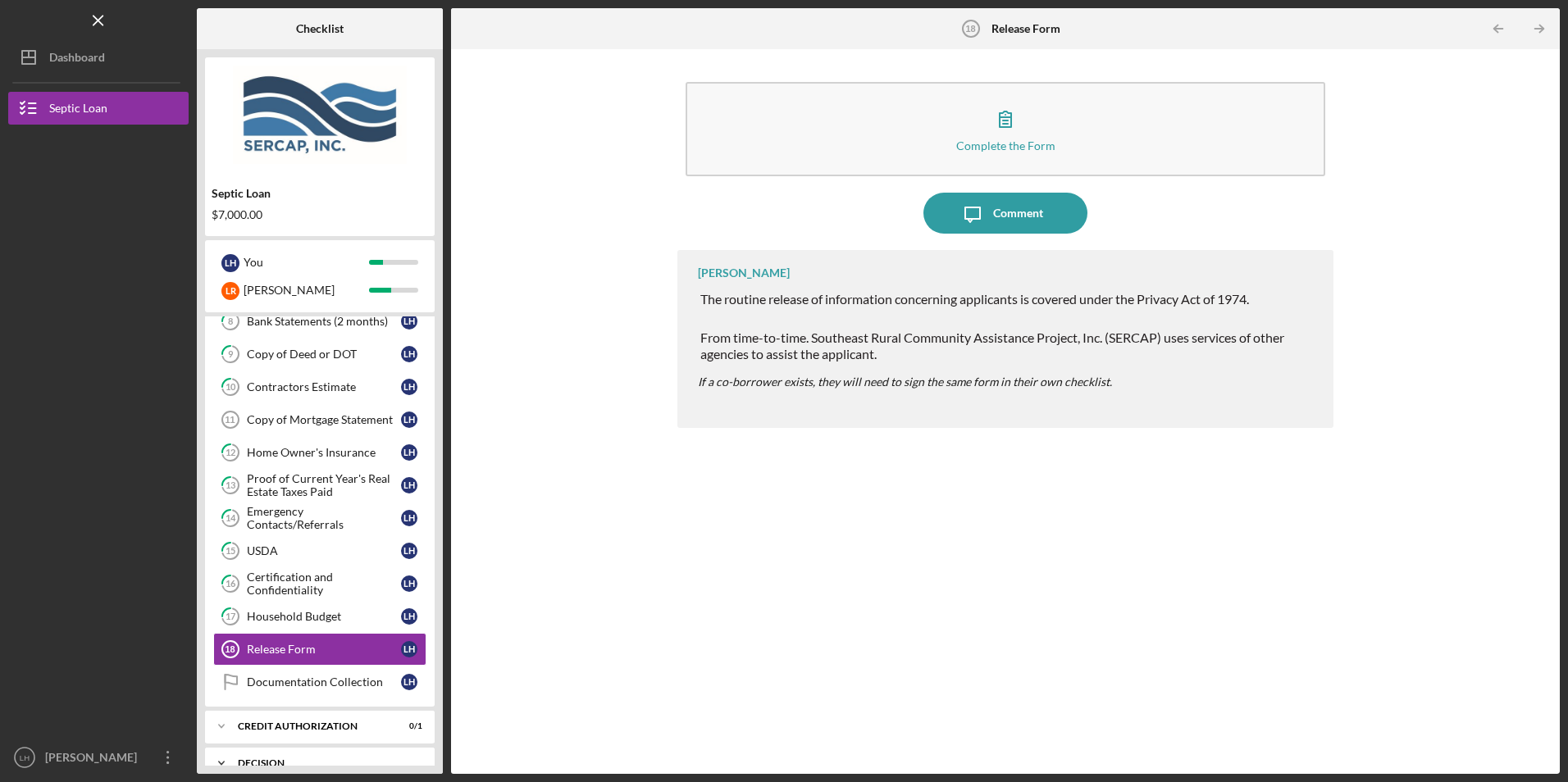
scroll to position [164, 0]
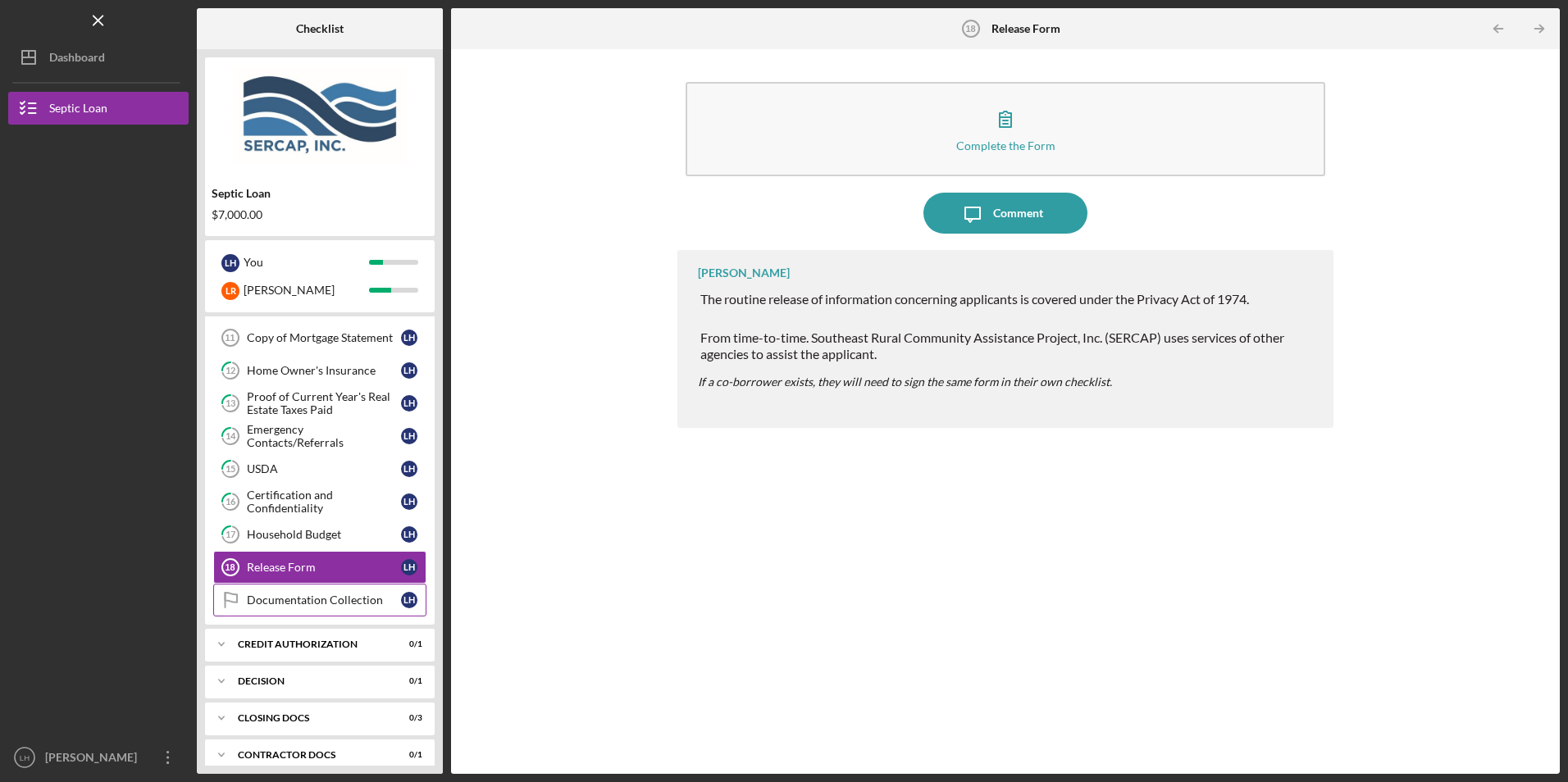
click at [334, 603] on div "Documentation Collection" at bounding box center [323, 599] width 154 height 13
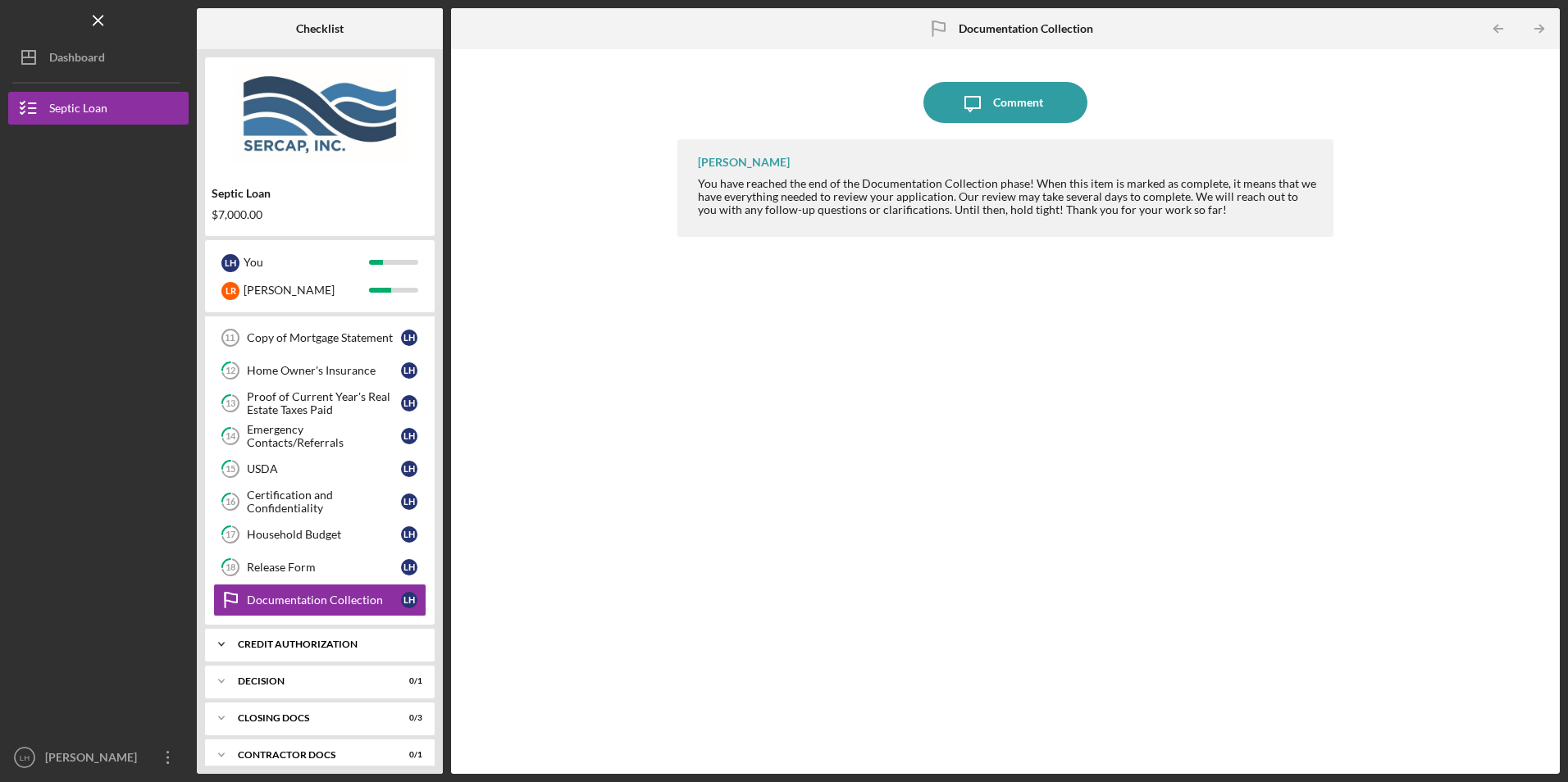
click at [216, 643] on icon "Icon/Expander" at bounding box center [221, 643] width 32 height 32
click at [987, 101] on icon "Icon/Message" at bounding box center [973, 102] width 41 height 41
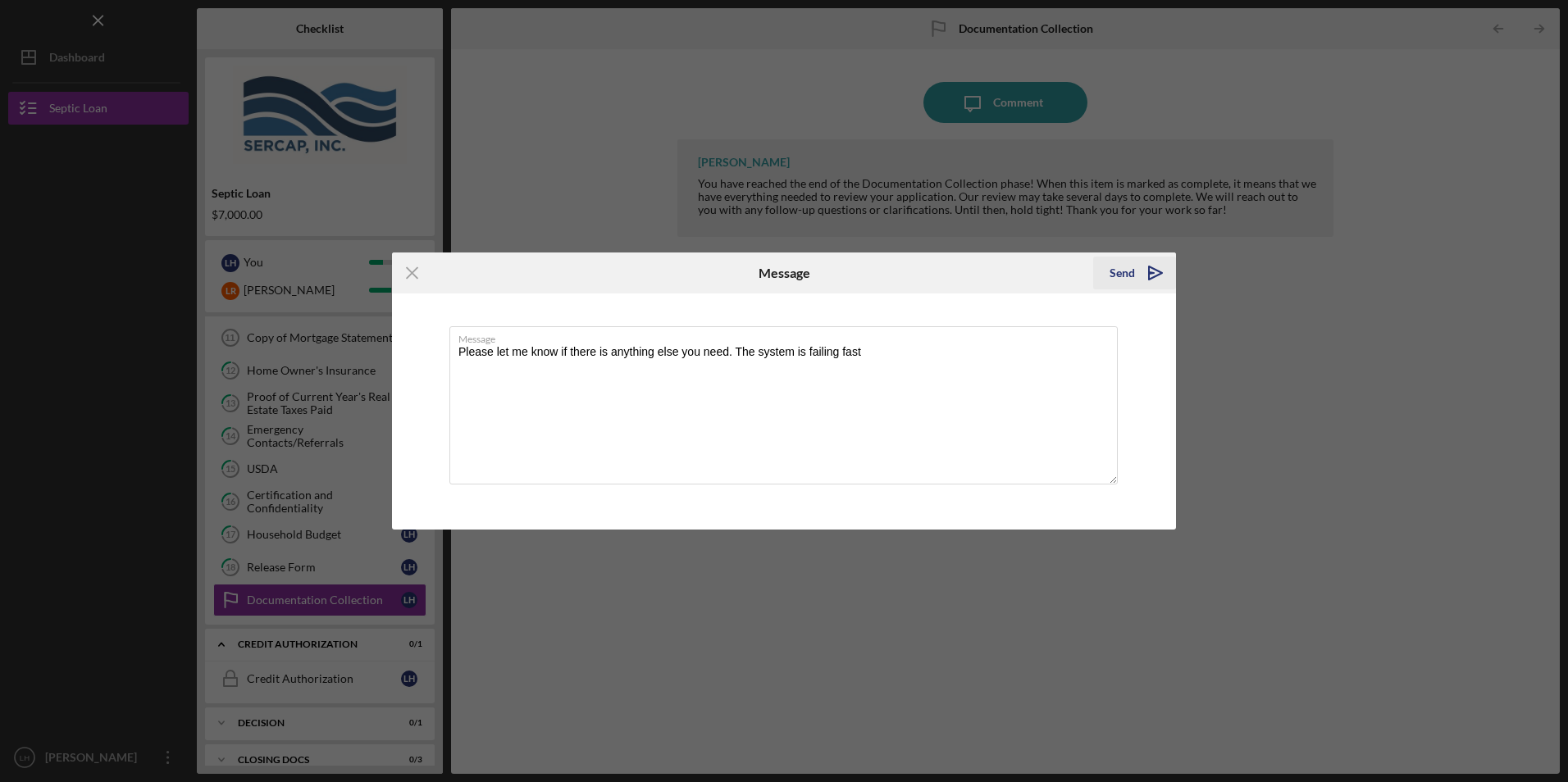
type textarea "Please let me know if there is anything else you need. The system is failing fa…"
click at [1134, 270] on button "Send Icon/icon-invite-send" at bounding box center [1135, 272] width 83 height 32
